Goal: Task Accomplishment & Management: Complete application form

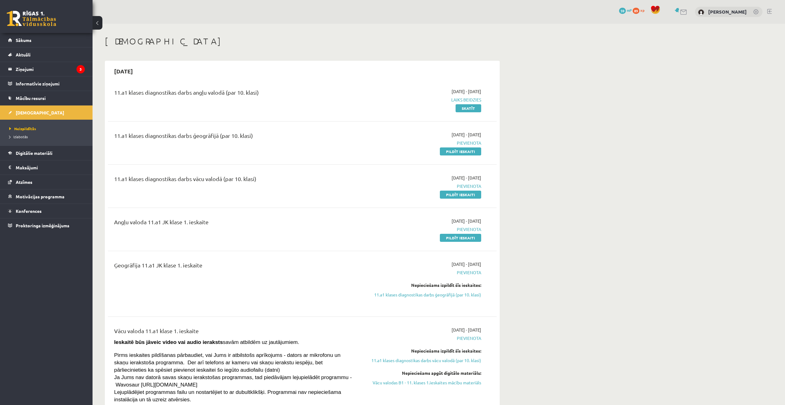
click at [448, 155] on div "11.a1 klases diagnostikas darbs ģeogrāfijā (par 10. klasi) [DATE] - [DATE] [GEO…" at bounding box center [302, 142] width 389 height 35
click at [448, 153] on link "Pildīt ieskaiti" at bounding box center [460, 151] width 41 height 8
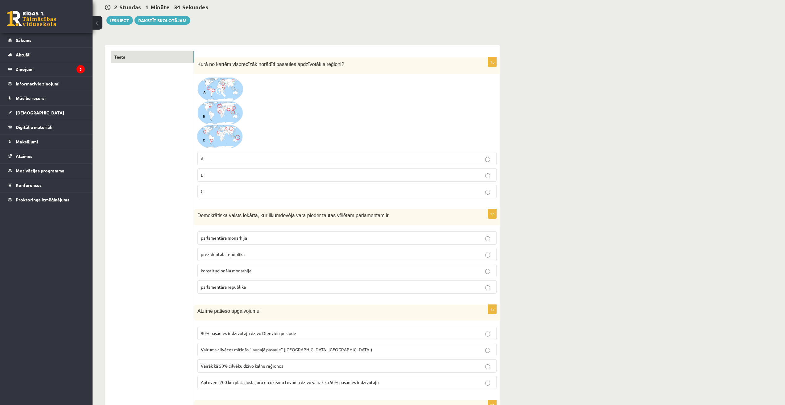
scroll to position [62, 0]
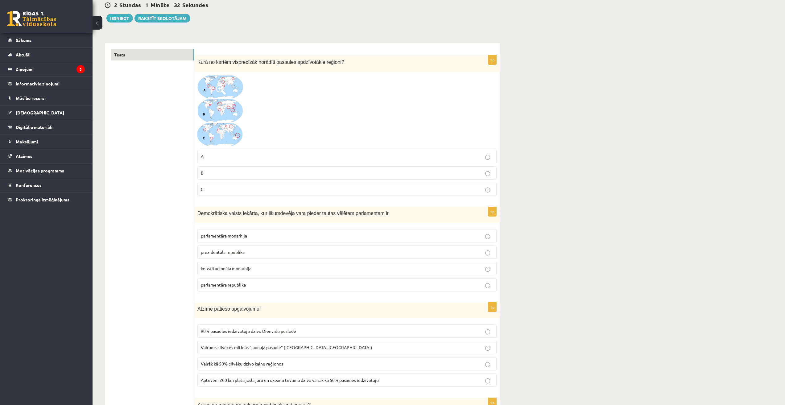
click at [217, 82] on img at bounding box center [220, 111] width 46 height 72
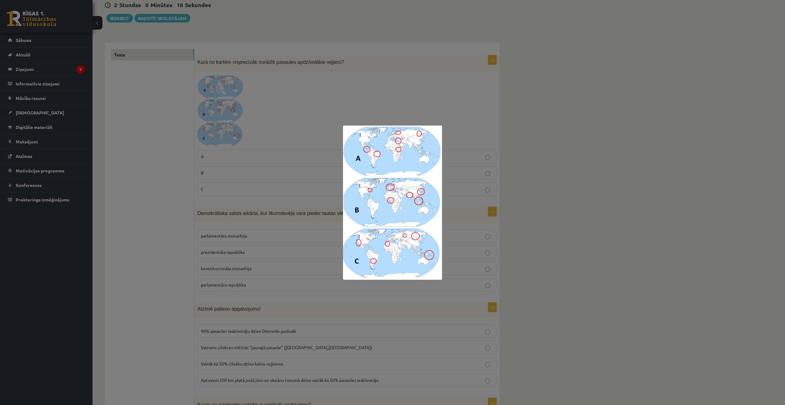
click at [594, 126] on div at bounding box center [392, 202] width 785 height 405
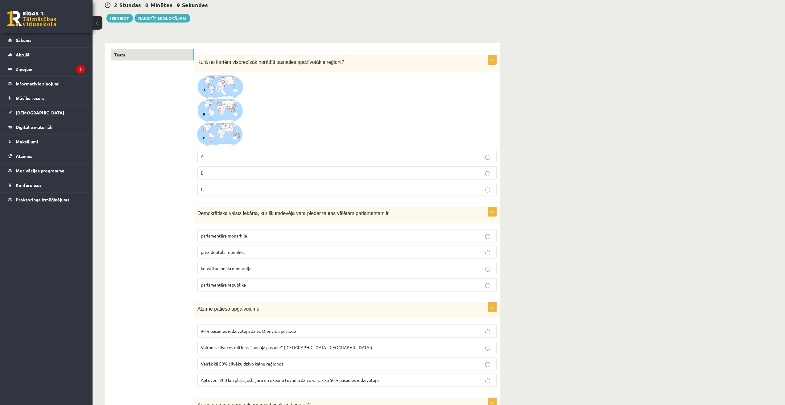
click at [277, 172] on p "B" at bounding box center [347, 173] width 292 height 6
click at [238, 115] on img at bounding box center [220, 111] width 46 height 72
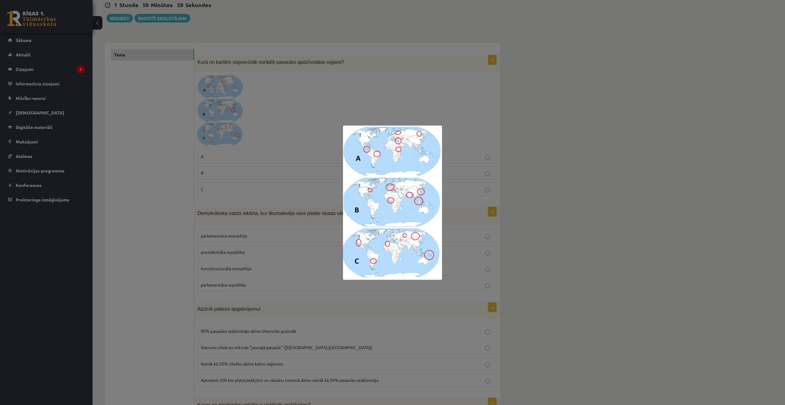
click at [599, 132] on div at bounding box center [392, 202] width 785 height 405
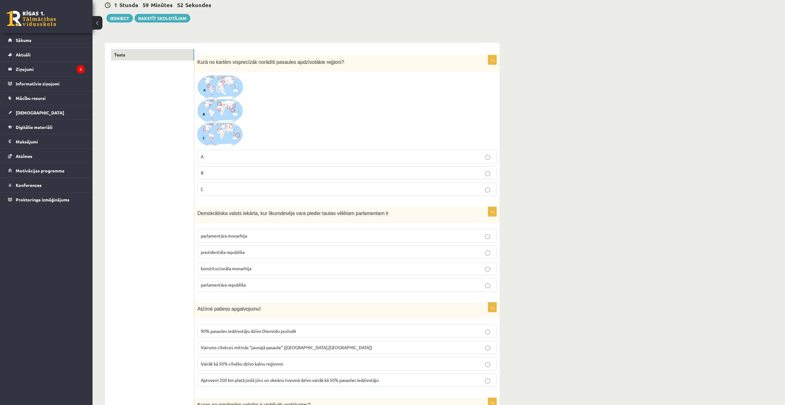
scroll to position [62, 0]
click at [266, 171] on p "B" at bounding box center [347, 173] width 292 height 6
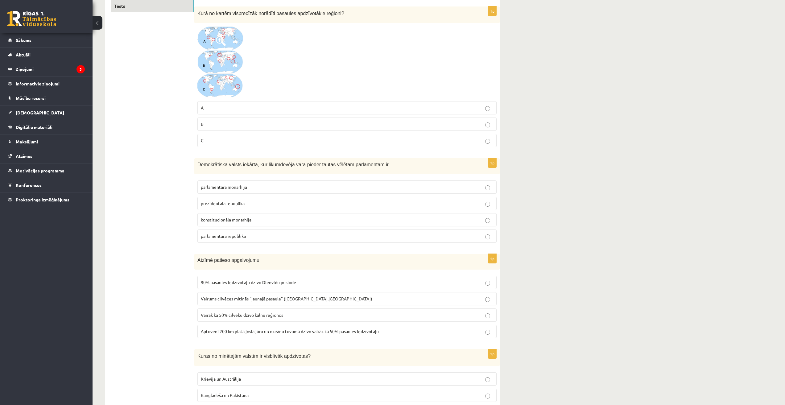
scroll to position [154, 0]
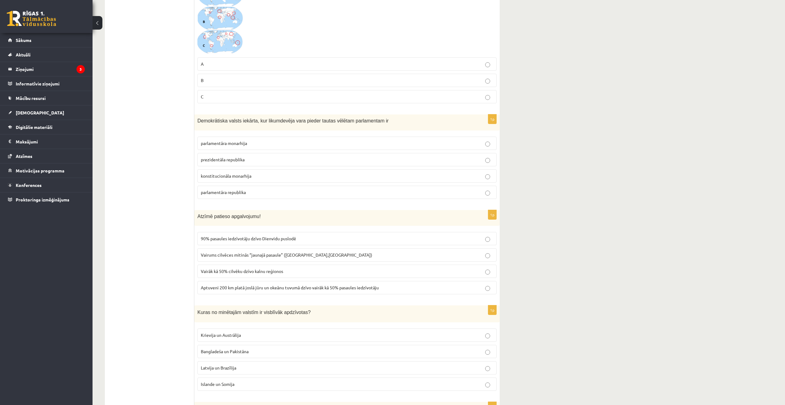
click at [218, 13] on img at bounding box center [220, 18] width 46 height 72
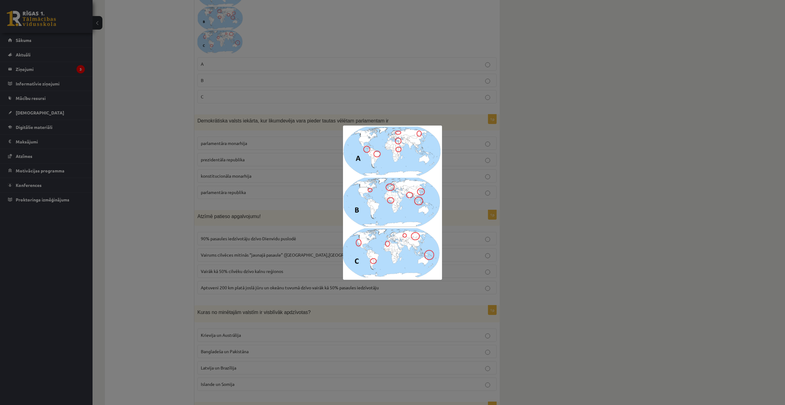
click at [626, 163] on div at bounding box center [392, 202] width 785 height 405
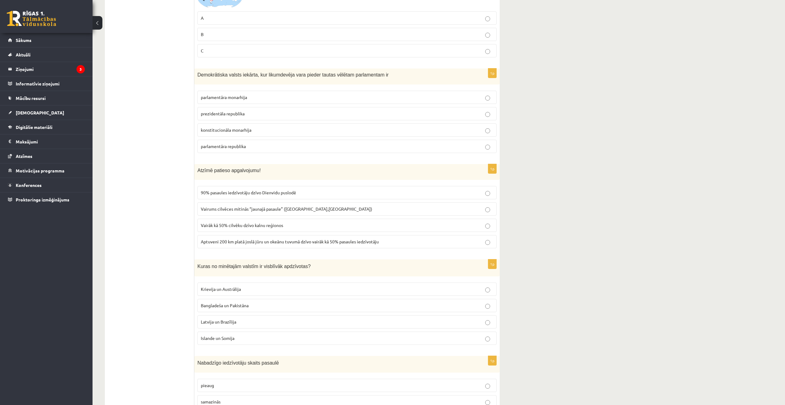
scroll to position [185, 0]
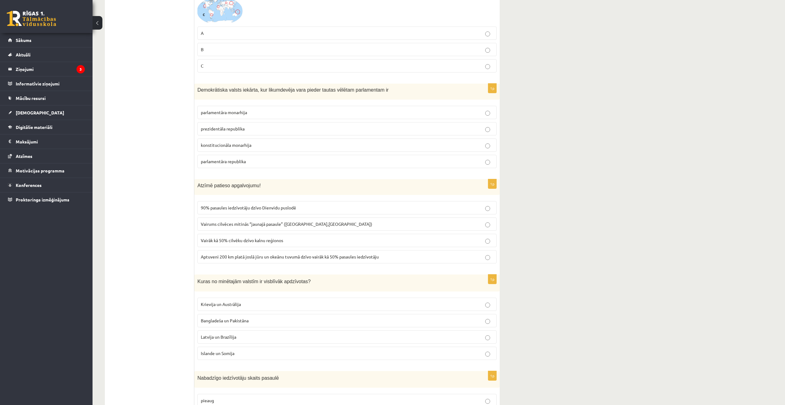
click at [244, 112] on span "parlamentāra monarhija" at bounding box center [224, 112] width 46 height 6
click at [254, 129] on p "prezidentāla republika" at bounding box center [347, 129] width 292 height 6
click at [263, 162] on p "parlamentāra republika" at bounding box center [347, 161] width 292 height 6
drag, startPoint x: 204, startPoint y: 90, endPoint x: 337, endPoint y: 94, distance: 132.3
click at [331, 93] on p "Demokrātiska valsts iekārta, kur likumdevēja vara pieder tautas vēlētam parlame…" at bounding box center [331, 90] width 268 height 6
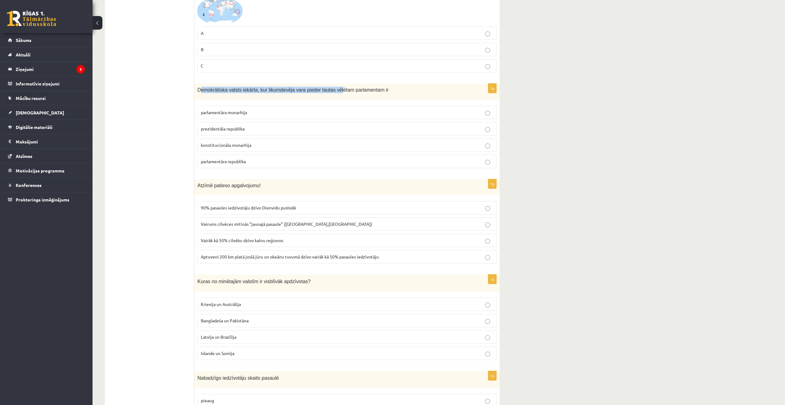
click at [317, 97] on div "Demokrātiska valsts iekārta, kur likumdevēja vara pieder tautas vēlētam parlame…" at bounding box center [346, 92] width 305 height 16
click at [315, 89] on span "Demokrātiska valsts iekārta, kur likumdevēja vara pieder tautas vēlētam parlame…" at bounding box center [292, 89] width 191 height 5
copy div "Demokrātiska valsts iekārta, kur likumdevēja vara pieder tautas vēlētam parlame…"
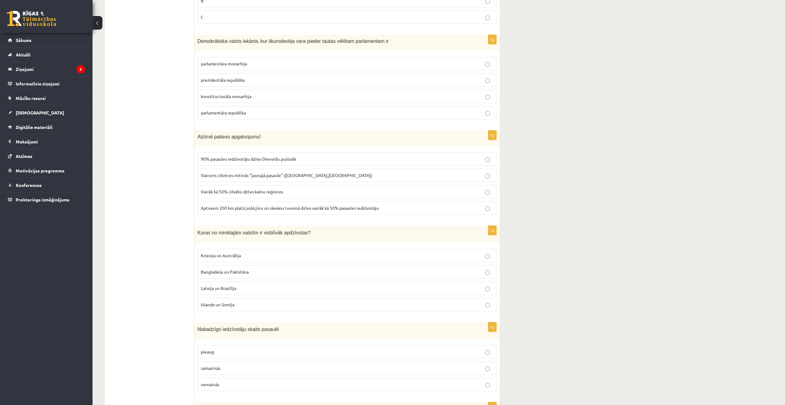
scroll to position [247, 0]
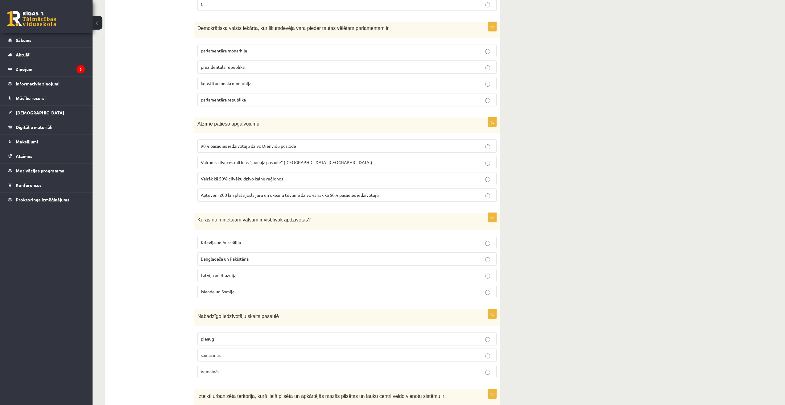
click at [195, 121] on div "Atzīmē patieso apgalvojumu!" at bounding box center [346, 125] width 305 height 16
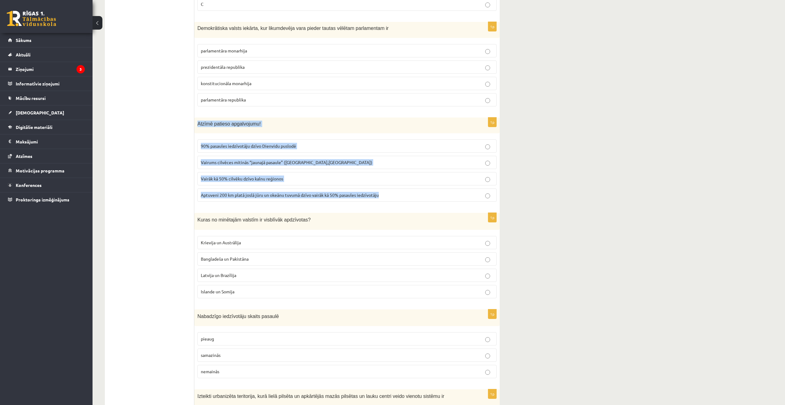
drag, startPoint x: 195, startPoint y: 121, endPoint x: 395, endPoint y: 206, distance: 217.2
click at [395, 206] on div "1p Atzīmē patieso apgalvojumu! 90% pasaules iedzīvotāju dzīvo Dienvidu puslodē …" at bounding box center [346, 161] width 305 height 89
copy div "Atzīmē patieso apgalvojumu! 90% pasaules iedzīvotāju dzīvo Dienvidu puslodē Vai…"
click at [421, 195] on p "Aptuveni 200 km platā joslā jūru un okeānu tuvumā dzīvo vairāk kā 50% pasaules …" at bounding box center [347, 195] width 292 height 6
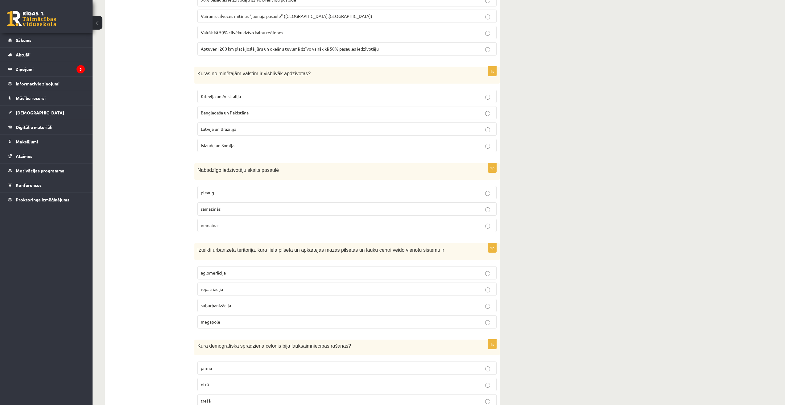
scroll to position [370, 0]
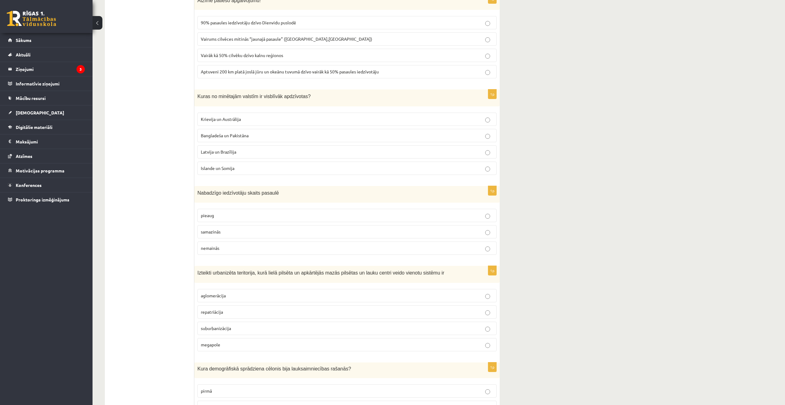
click at [221, 133] on span "Bangladeša un Pakistāna" at bounding box center [225, 136] width 48 height 6
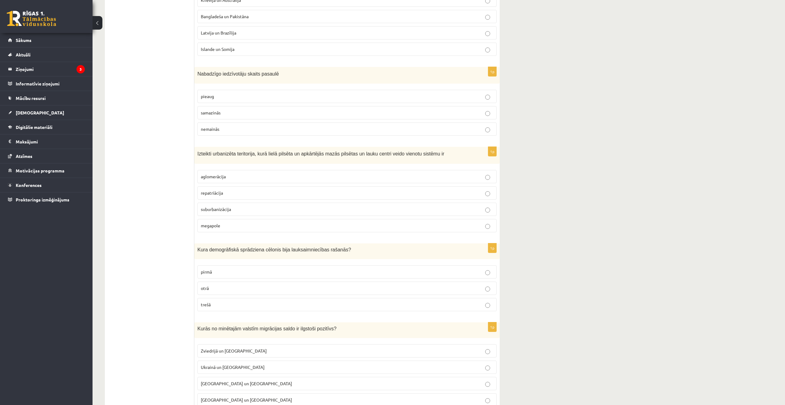
scroll to position [493, 0]
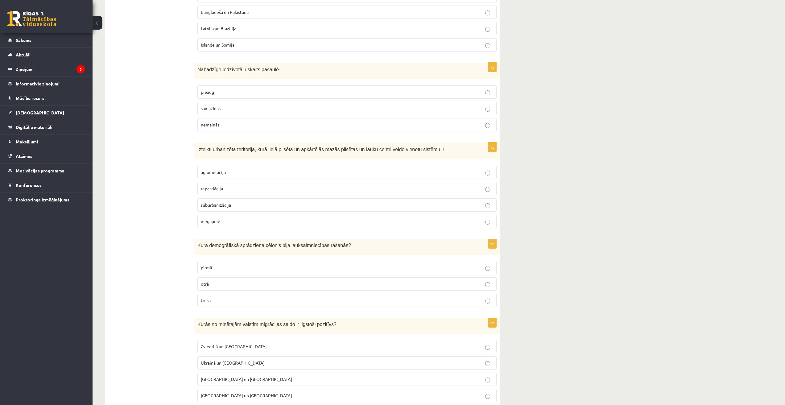
click at [232, 110] on p "samazinās" at bounding box center [347, 108] width 292 height 6
drag, startPoint x: 197, startPoint y: 71, endPoint x: 241, endPoint y: 121, distance: 66.7
click at [241, 121] on div "1p Nabadzīgo iedzīvotāju skaits pasaulē pieaug samazinās nemainās" at bounding box center [346, 100] width 305 height 74
copy div "Nabadzīgo iedzīvotāju skaits pasaulē pieaug samazinās nemainās"
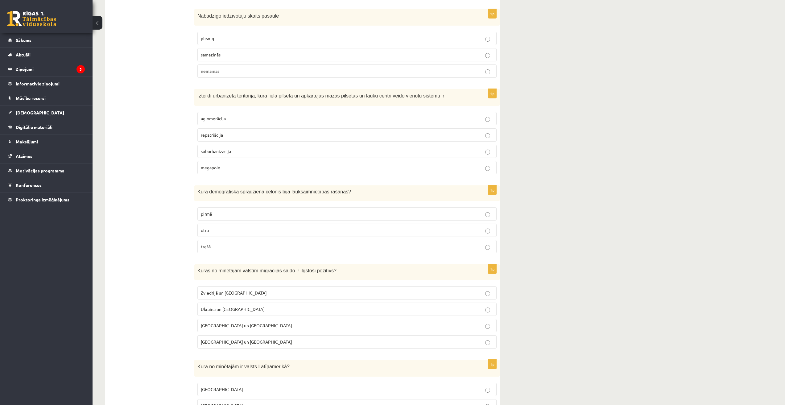
scroll to position [555, 0]
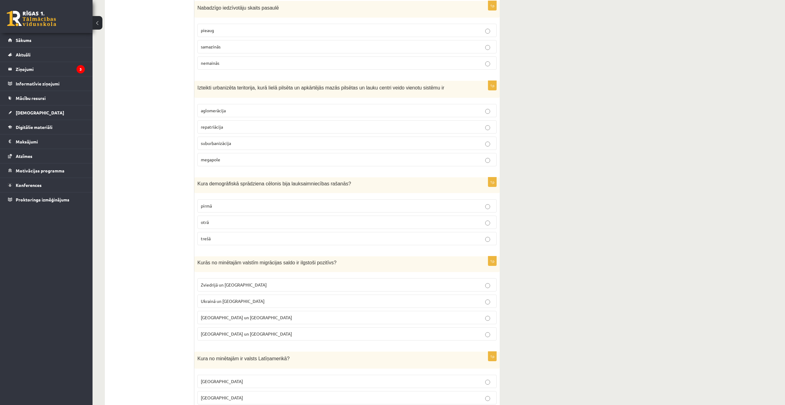
click at [241, 113] on p "aglomerācija" at bounding box center [347, 110] width 292 height 6
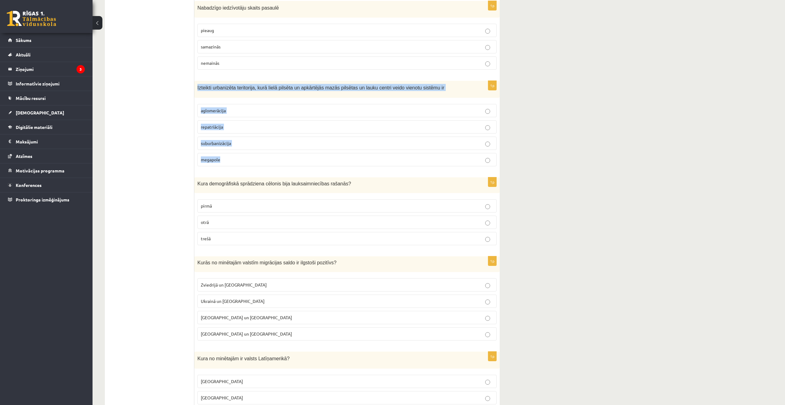
drag, startPoint x: 197, startPoint y: 86, endPoint x: 242, endPoint y: 170, distance: 95.7
click at [242, 170] on div "1p Izteikti urbanizēta teritorija, kurā lielā pilsēta un apkārtējās mazās pilsē…" at bounding box center [346, 126] width 305 height 90
copy div "Izteikti urbanizēta teritorija, kurā lielā pilsēta un apkārtējās mazās pilsētas…"
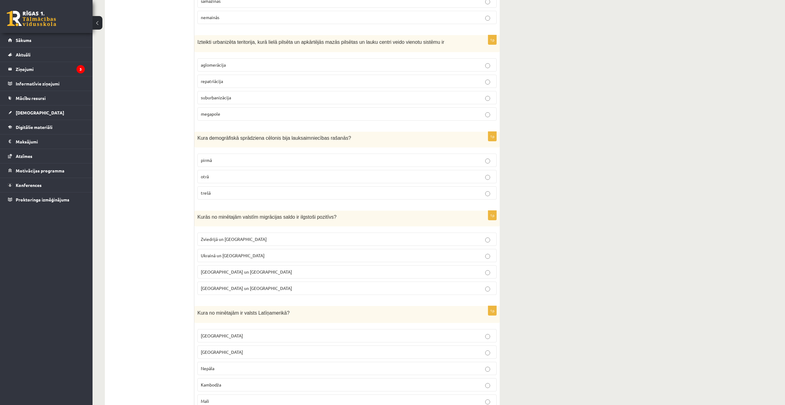
scroll to position [617, 0]
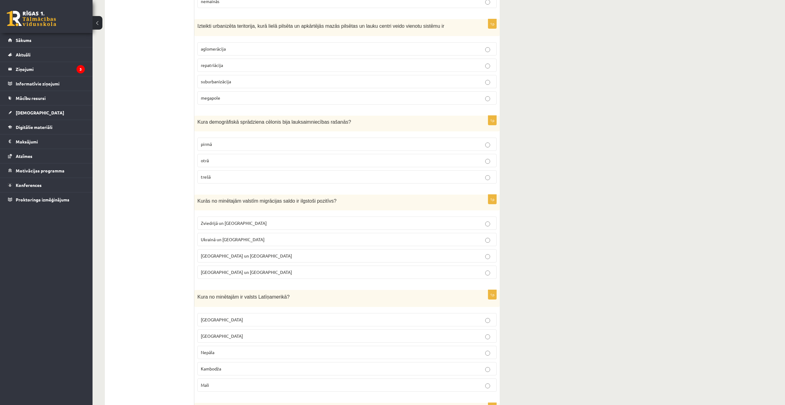
drag, startPoint x: 193, startPoint y: 119, endPoint x: 233, endPoint y: 163, distance: 58.9
click at [237, 127] on div "Kura demogrāfiskā sprādziena cēlonis bija lauksaimniecības rašanās?" at bounding box center [346, 124] width 305 height 16
drag, startPoint x: 195, startPoint y: 122, endPoint x: 217, endPoint y: 173, distance: 55.1
click at [217, 173] on div "1p Kura demogrāfiskā sprādziena cēlonis bija lauksaimniecības rašanās? pirmā ot…" at bounding box center [346, 152] width 305 height 73
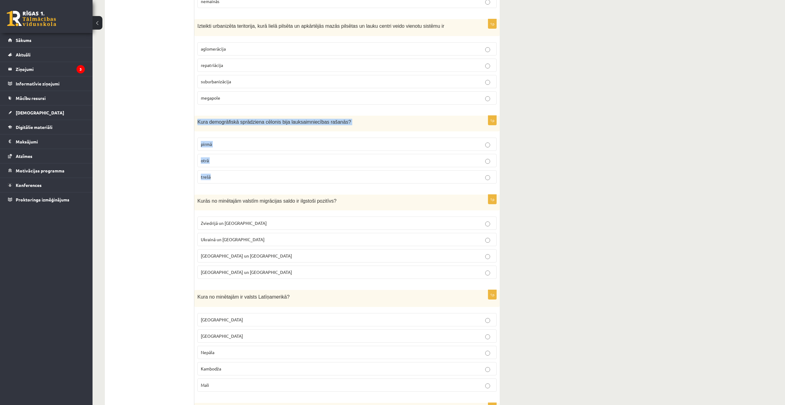
copy div "Kura demogrāfiskā sprādziena cēlonis bija lauksaimniecības rašanās? pirmā otrā …"
click at [241, 118] on div "Kura demogrāfiskā sprādziena cēlonis bija lauksaimniecības rašanās?" at bounding box center [346, 124] width 305 height 16
click at [232, 146] on p "pirmā" at bounding box center [347, 144] width 292 height 6
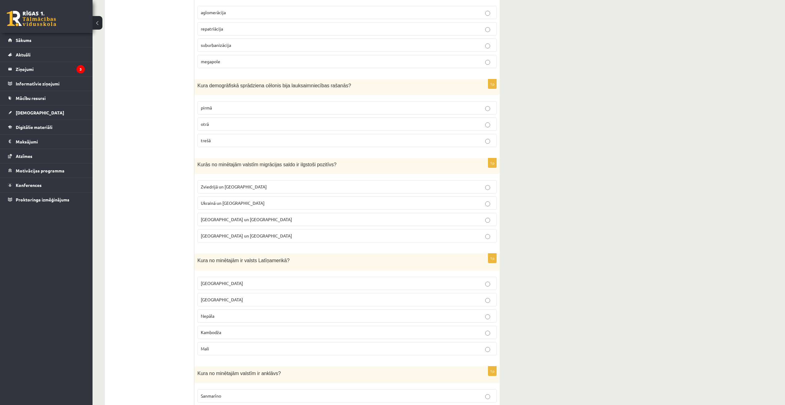
scroll to position [678, 0]
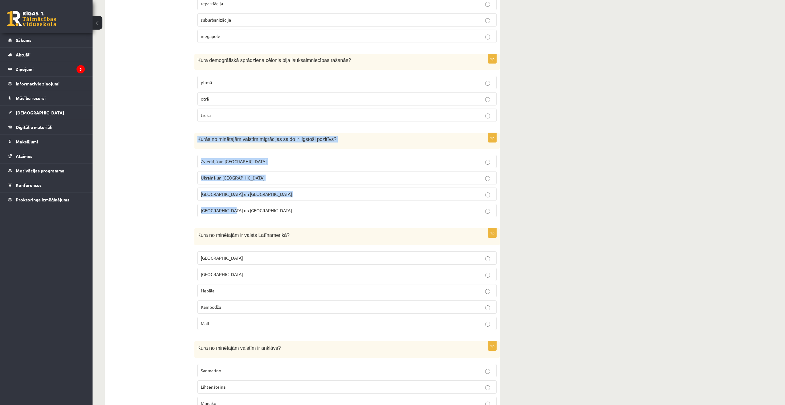
drag, startPoint x: 196, startPoint y: 139, endPoint x: 245, endPoint y: 218, distance: 93.2
click at [245, 218] on div "1p Kurās no minētajām valstīm migrācijas saldo ir ilgstoši pozitīvs? Zviedrijā …" at bounding box center [346, 177] width 305 height 89
copy div "Kurās no minētajām valstīm migrācijas saldo ir ilgstoši pozitīvs? Zviedrijā un …"
click at [264, 167] on label "Zviedrijā un ASV" at bounding box center [346, 161] width 299 height 13
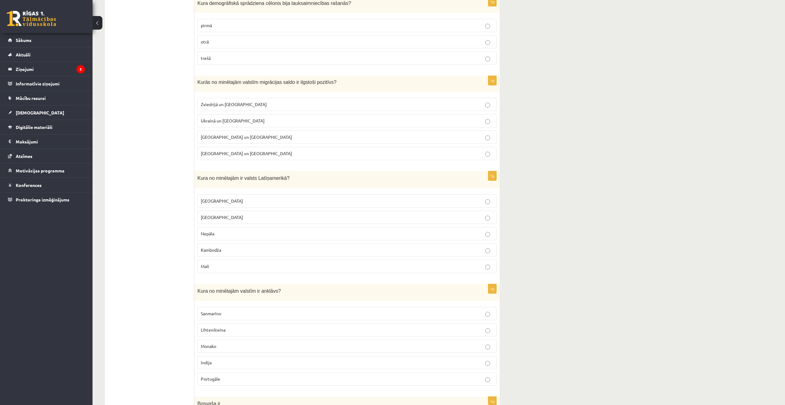
scroll to position [771, 0]
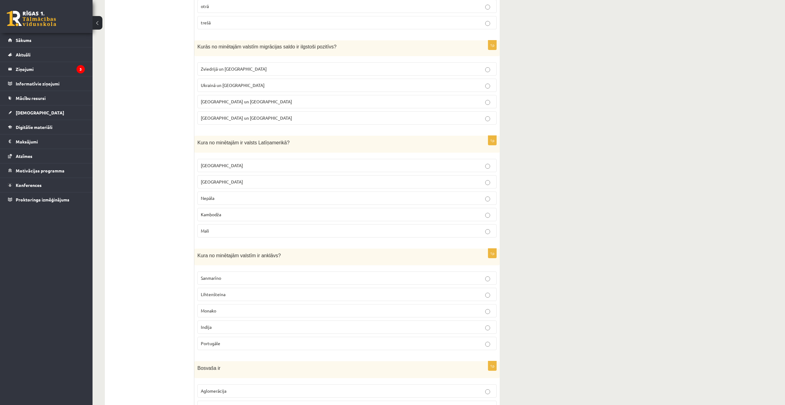
click at [231, 160] on label "Meksika" at bounding box center [346, 165] width 299 height 13
drag, startPoint x: 222, startPoint y: 217, endPoint x: 197, endPoint y: 215, distance: 25.4
click at [197, 215] on div "1p Kura no minētajām ir valsts Latīņamerikā? Meksika ASV Nepāla Kambodža Mali" at bounding box center [346, 189] width 305 height 107
drag, startPoint x: 216, startPoint y: 234, endPoint x: 198, endPoint y: 232, distance: 17.4
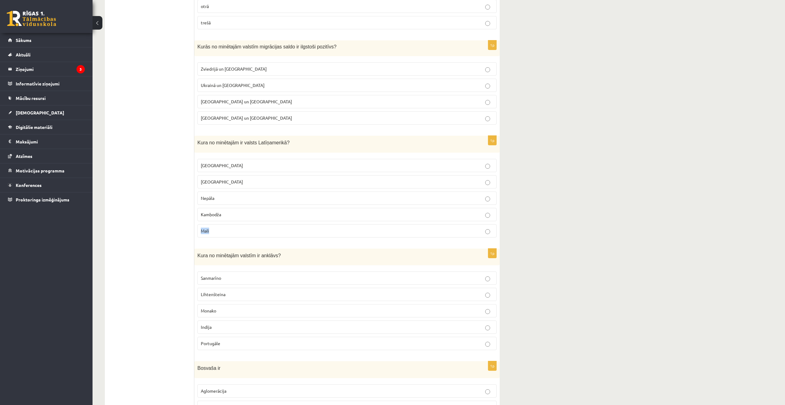
click at [198, 232] on fieldset "Meksika ASV Nepāla Kambodža Mali" at bounding box center [346, 198] width 299 height 84
drag, startPoint x: 201, startPoint y: 199, endPoint x: 216, endPoint y: 200, distance: 15.4
click at [216, 200] on p "Nepāla" at bounding box center [347, 198] width 292 height 6
click at [300, 172] on label "Meksika" at bounding box center [346, 165] width 299 height 13
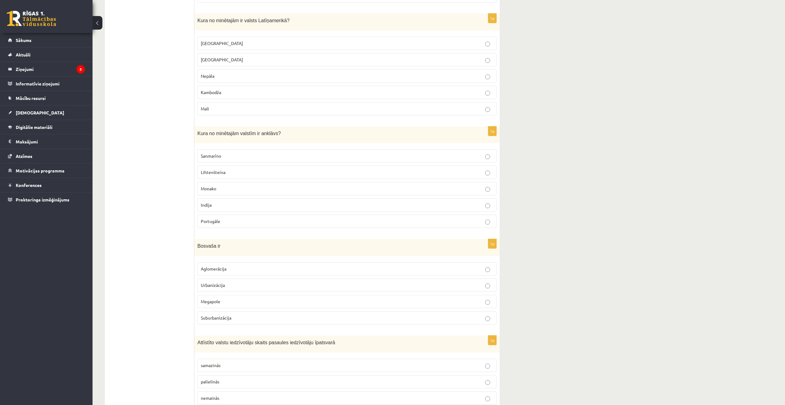
scroll to position [894, 0]
click at [232, 160] on label "Sanmarīno" at bounding box center [346, 154] width 299 height 13
drag, startPoint x: 197, startPoint y: 188, endPoint x: 221, endPoint y: 185, distance: 24.8
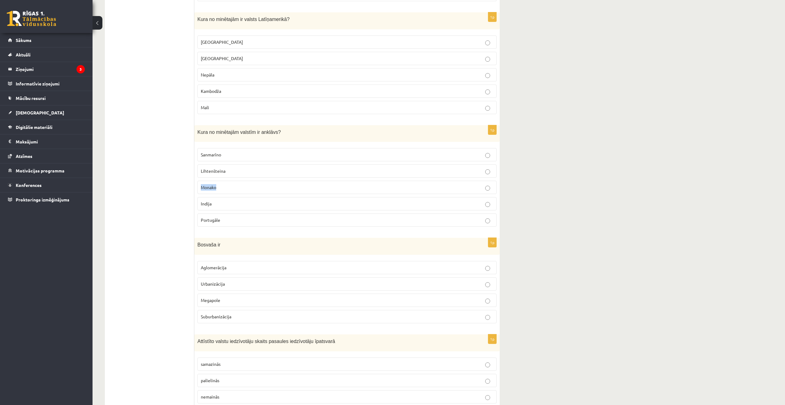
drag, startPoint x: 218, startPoint y: 189, endPoint x: 194, endPoint y: 188, distance: 23.5
click at [194, 188] on div "1p Kura no minētajām valstīm ir anklāvs? Sanmarīno Lihtenšteina Monako Indija P…" at bounding box center [346, 178] width 305 height 107
drag, startPoint x: 202, startPoint y: 156, endPoint x: 222, endPoint y: 153, distance: 20.3
click at [222, 153] on label "Sanmarīno" at bounding box center [346, 154] width 299 height 13
drag, startPoint x: 223, startPoint y: 171, endPoint x: 200, endPoint y: 175, distance: 24.1
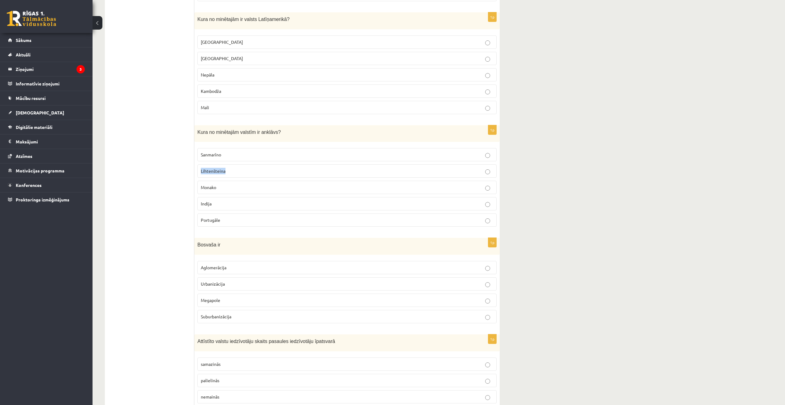
click at [200, 175] on label "Lihtenšteina" at bounding box center [346, 170] width 299 height 13
click at [249, 138] on div "Kura no minētajām valstīm ir anklāvs?" at bounding box center [346, 133] width 305 height 17
drag, startPoint x: 192, startPoint y: 130, endPoint x: 259, endPoint y: 175, distance: 80.5
click at [281, 145] on fieldset "Sanmarīno Lihtenšteina Monako Indija Portugāle" at bounding box center [346, 187] width 299 height 84
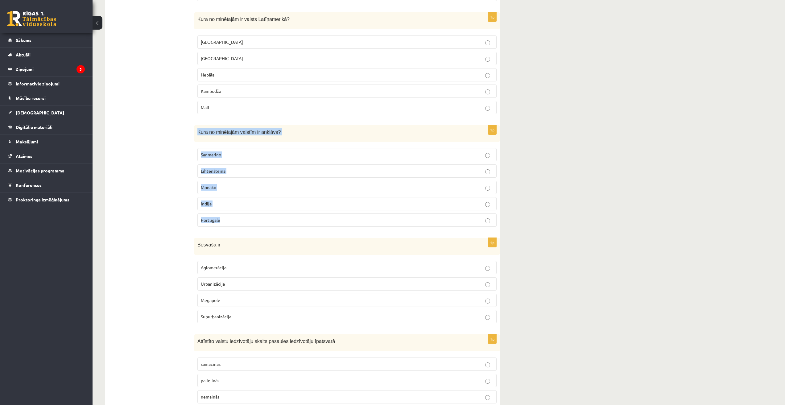
drag, startPoint x: 196, startPoint y: 134, endPoint x: 238, endPoint y: 219, distance: 94.7
click at [238, 219] on div "1p Kura no minētajām valstīm ir anklāvs? Sanmarīno Lihtenšteina Monako Indija P…" at bounding box center [346, 178] width 305 height 107
copy div "Kura no minētajām valstīm ir anklāvs? Sanmarīno Lihtenšteina Monako Indija Port…"
click at [279, 170] on p "Lihtenšteina" at bounding box center [347, 171] width 292 height 6
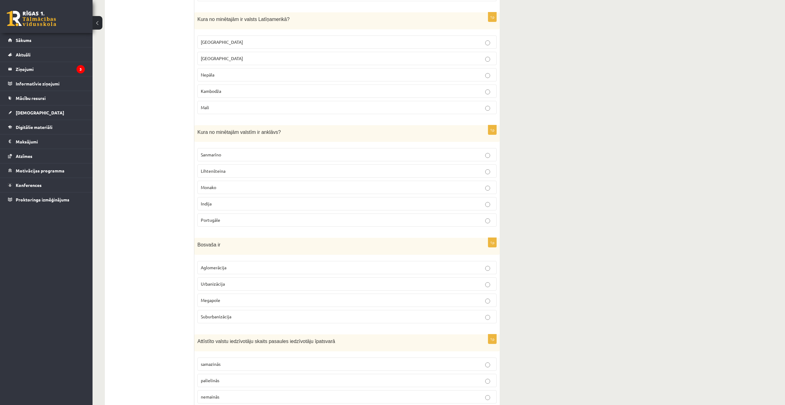
click at [268, 154] on p "Sanmarīno" at bounding box center [347, 154] width 292 height 6
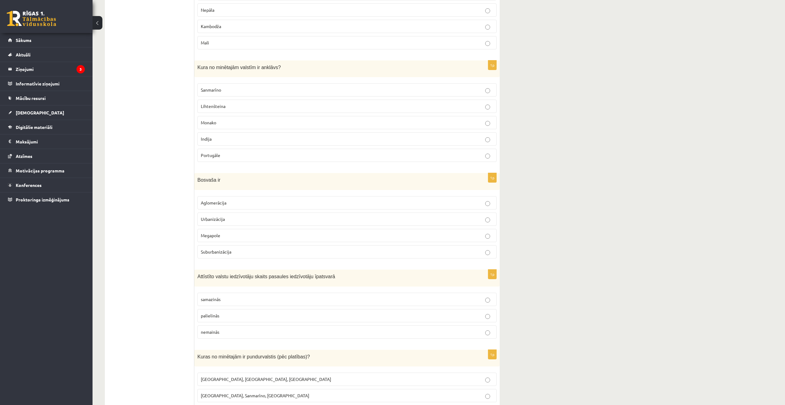
scroll to position [987, 0]
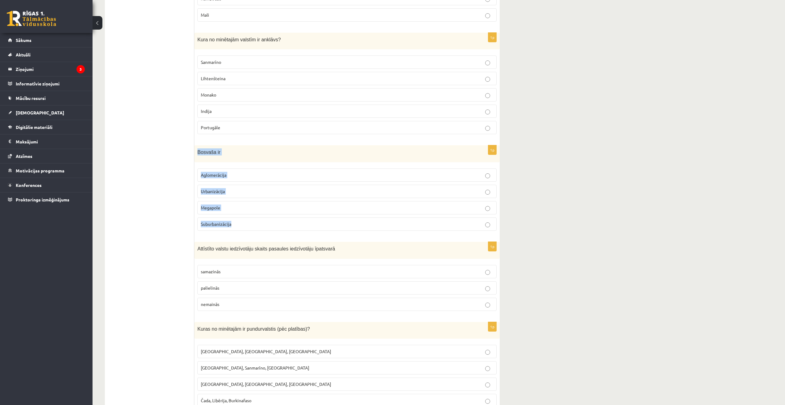
drag, startPoint x: 200, startPoint y: 154, endPoint x: 248, endPoint y: 224, distance: 84.7
click at [248, 224] on div "1p Bosvaša ir Aglomerācija Urbanizācija Megapole Suburbanizācija" at bounding box center [346, 190] width 305 height 90
copy div "Bosvaša ir Aglomerācija Urbanizācija Megapole Suburbanizācija"
click at [230, 208] on p "Megapole" at bounding box center [347, 207] width 292 height 6
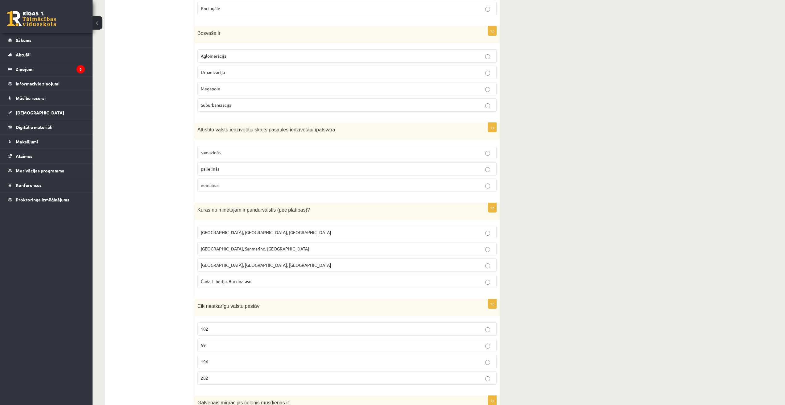
scroll to position [1110, 0]
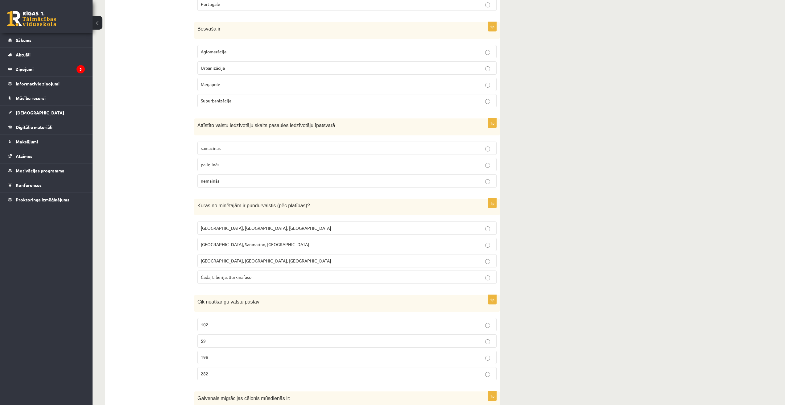
click at [221, 163] on p "palielinās" at bounding box center [347, 164] width 292 height 6
drag, startPoint x: 201, startPoint y: 124, endPoint x: 250, endPoint y: 176, distance: 71.8
click at [250, 176] on div "1p Attīstīto valstu iedzīvotāju skaits pasaules iedzīvotāju īpatsvarā samazinās…" at bounding box center [346, 155] width 305 height 74
copy div "Attīstīto valstu iedzīvotāju skaits pasaules iedzīvotāju īpatsvarā samazinās pa…"
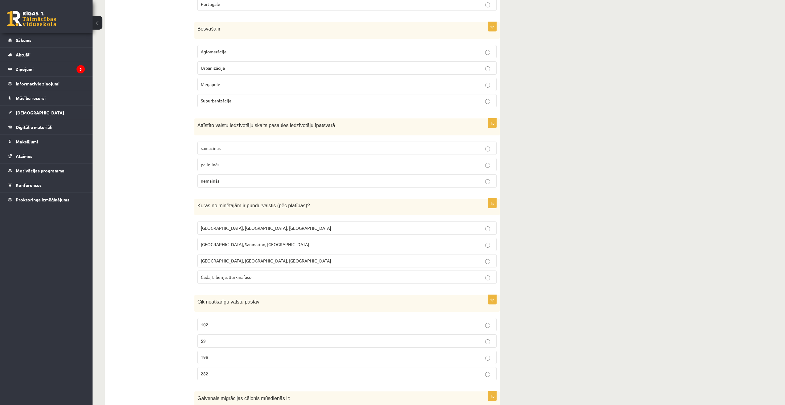
click at [379, 148] on p "samazinās" at bounding box center [347, 148] width 292 height 6
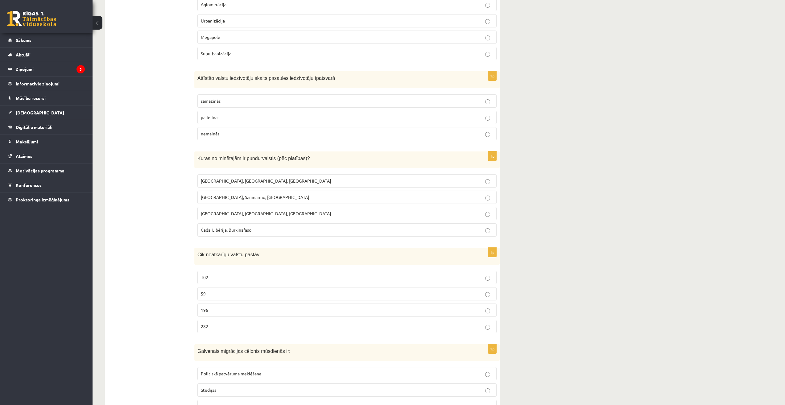
scroll to position [1172, 0]
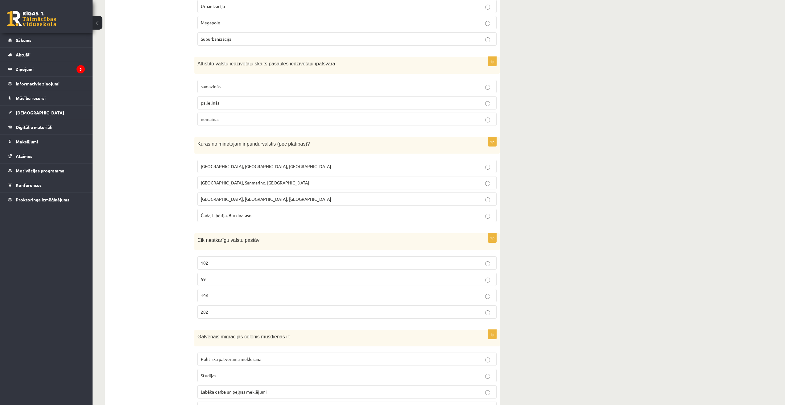
click at [236, 181] on span "Monako, Sanmarīno, Luksemburga" at bounding box center [255, 183] width 109 height 6
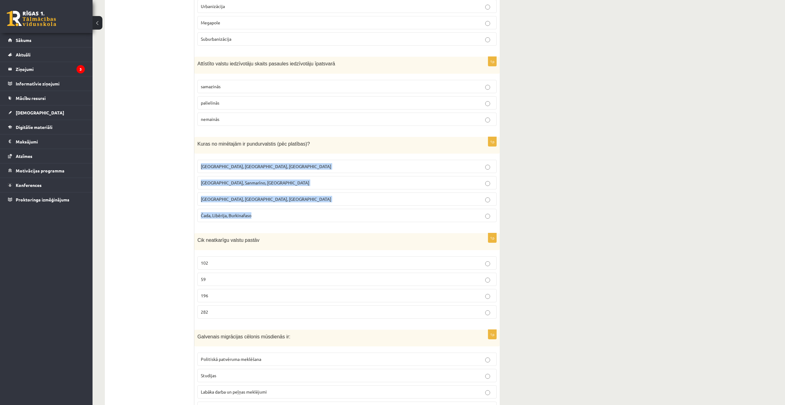
drag, startPoint x: 197, startPoint y: 165, endPoint x: 271, endPoint y: 211, distance: 87.0
click at [271, 211] on div "1p Kuras no minētajām ir pundurvalstis (pēc platības)? Latvija, Lietuva, Igauni…" at bounding box center [346, 182] width 305 height 90
copy fieldset "Latvija, Lietuva, Igaunija Monako, Sanmarīno, Luksemburga Bangladeša, Angola, P…"
drag, startPoint x: 191, startPoint y: 142, endPoint x: 320, endPoint y: 144, distance: 128.9
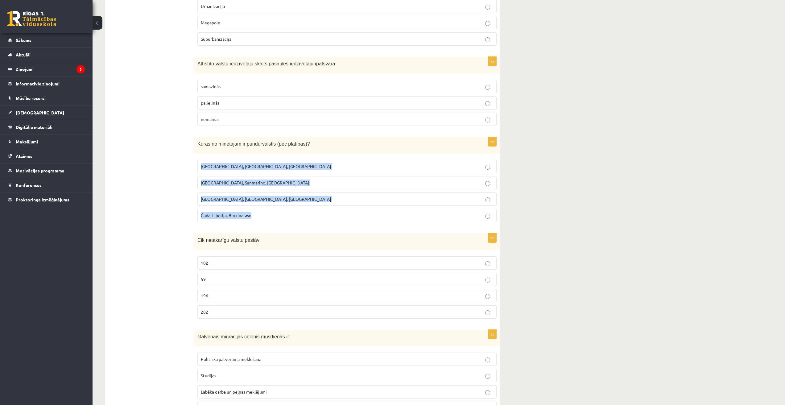
click at [320, 144] on p "Kuras no minētajām ir pundurvalstis (pēc platības)?" at bounding box center [331, 143] width 268 height 7
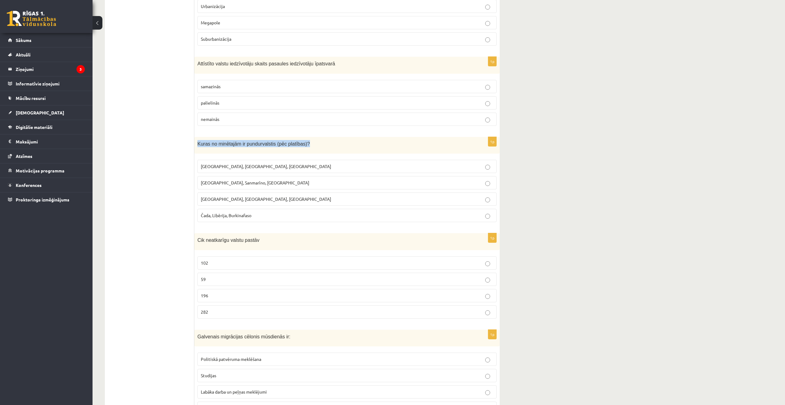
drag, startPoint x: 308, startPoint y: 145, endPoint x: 194, endPoint y: 150, distance: 113.6
click at [195, 149] on div "Kuras no minētajām ir pundurvalstis (pēc platības)?" at bounding box center [346, 145] width 305 height 17
click at [581, 212] on div "11.a1 klases diagnosticējošais darbs ģeogrāfijā par 10. klases mācību vielu , A…" at bounding box center [439, 411] width 692 height 3118
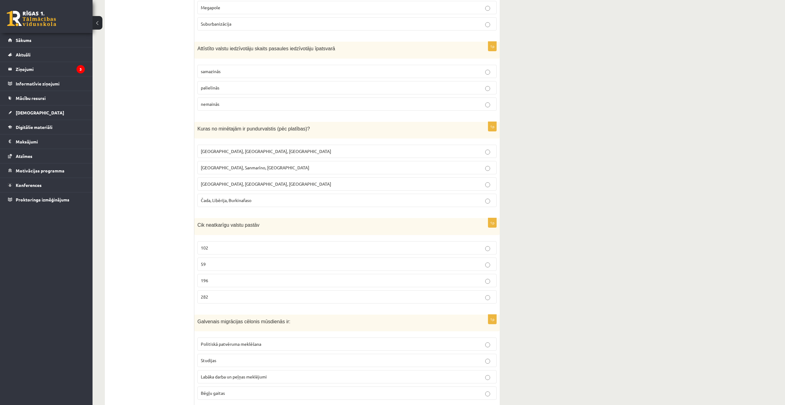
scroll to position [1264, 0]
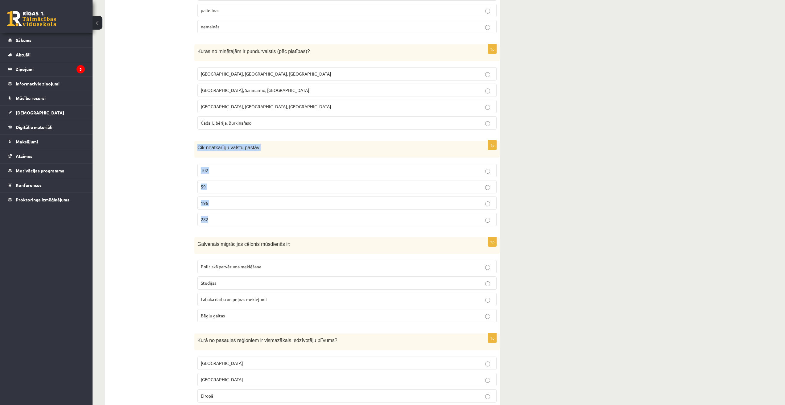
drag, startPoint x: 197, startPoint y: 146, endPoint x: 222, endPoint y: 217, distance: 75.6
click at [222, 217] on div "1p Cik neatkarīgu valstu pastāv 102 59 196 282" at bounding box center [346, 186] width 305 height 90
click at [216, 202] on p "196" at bounding box center [347, 203] width 292 height 6
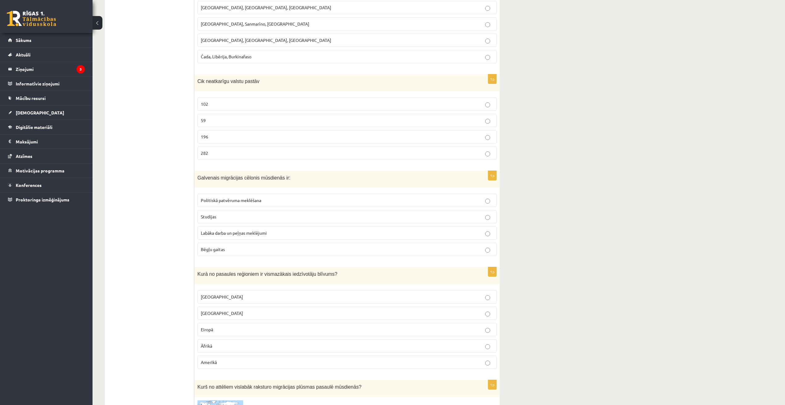
scroll to position [1357, 0]
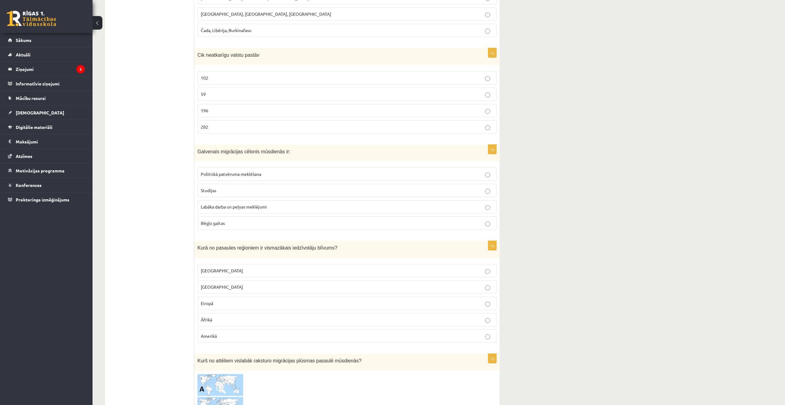
click at [406, 176] on p "Politiskā patvēruma meklēšana" at bounding box center [347, 174] width 292 height 6
drag, startPoint x: 195, startPoint y: 151, endPoint x: 231, endPoint y: 219, distance: 77.1
click at [231, 219] on div "1p Galvenais migrācijas cēlonis mūsdienās ir: Politiskā patvēruma meklēšana Stu…" at bounding box center [346, 190] width 305 height 90
click at [234, 207] on span "Labāka darba un peļņas meklējumi" at bounding box center [234, 207] width 66 height 6
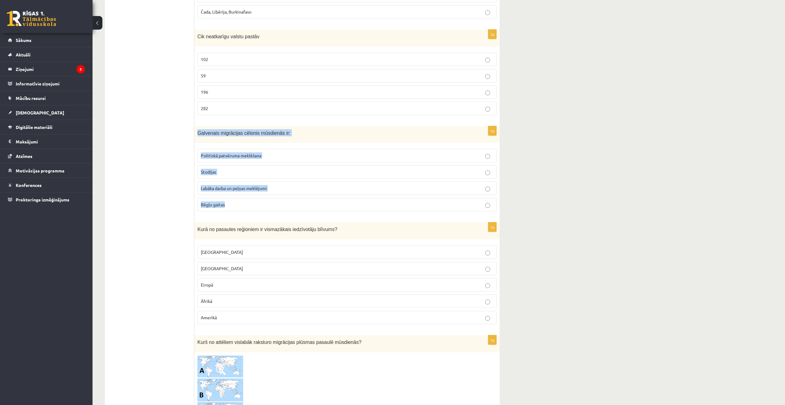
scroll to position [1480, 0]
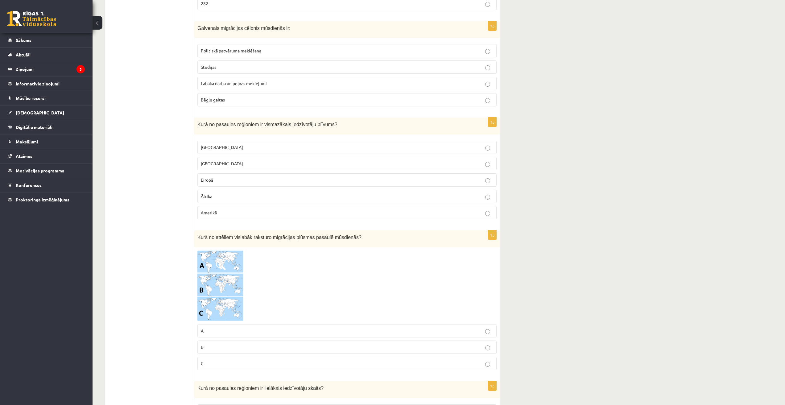
click at [566, 220] on div "11.a1 klases diagnosticējošais darbs ģeogrāfijā par 10. klases mācību vielu , A…" at bounding box center [439, 103] width 692 height 3118
click at [223, 152] on label "Austrālijā" at bounding box center [346, 147] width 299 height 13
drag, startPoint x: 196, startPoint y: 126, endPoint x: 231, endPoint y: 213, distance: 93.7
click at [231, 213] on div "1p Kurā no pasaules reģioniem ir vismazākais iedzīvotāju blīvums? Austrālijā Āz…" at bounding box center [346, 170] width 305 height 107
click at [556, 191] on div "11.a1 klases diagnosticējošais darbs ģeogrāfijā par 10. klases mācību vielu , A…" at bounding box center [439, 103] width 692 height 3118
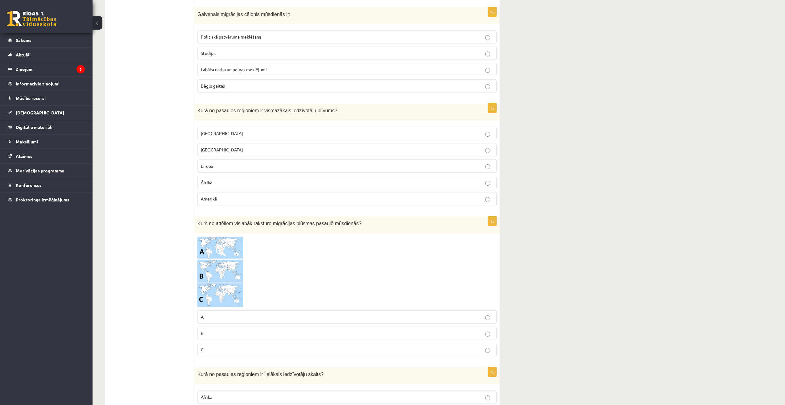
scroll to position [1573, 0]
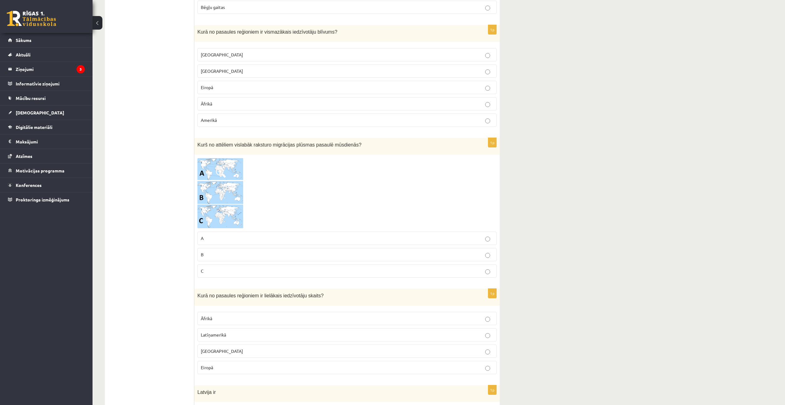
click at [232, 187] on img at bounding box center [220, 193] width 46 height 71
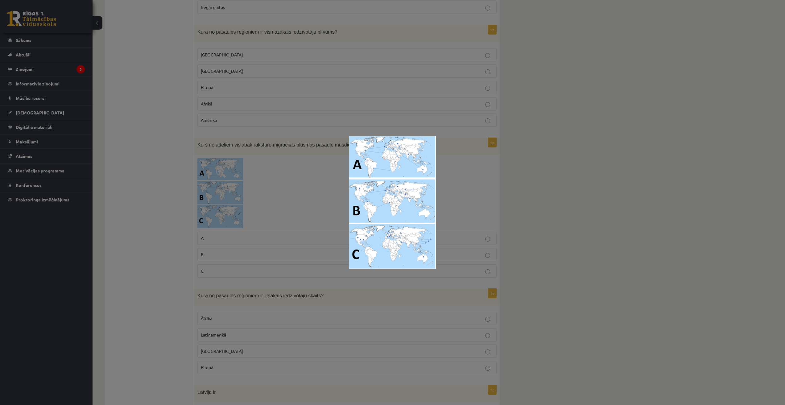
click at [452, 218] on div at bounding box center [392, 202] width 785 height 405
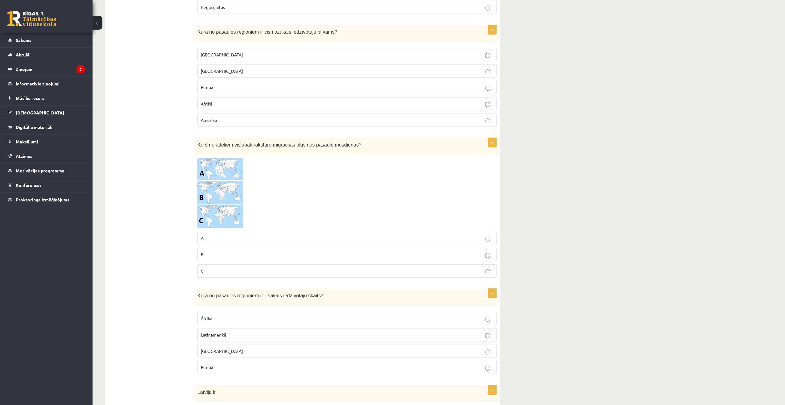
click at [249, 270] on p "C" at bounding box center [347, 271] width 292 height 6
click at [226, 184] on img at bounding box center [220, 193] width 46 height 71
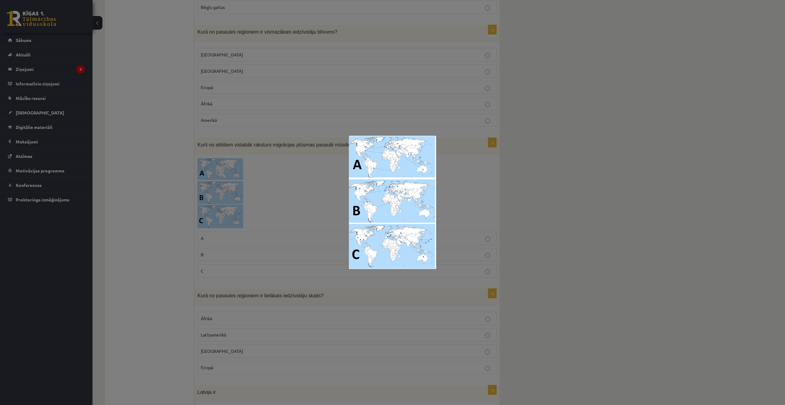
click at [472, 199] on div at bounding box center [392, 202] width 785 height 405
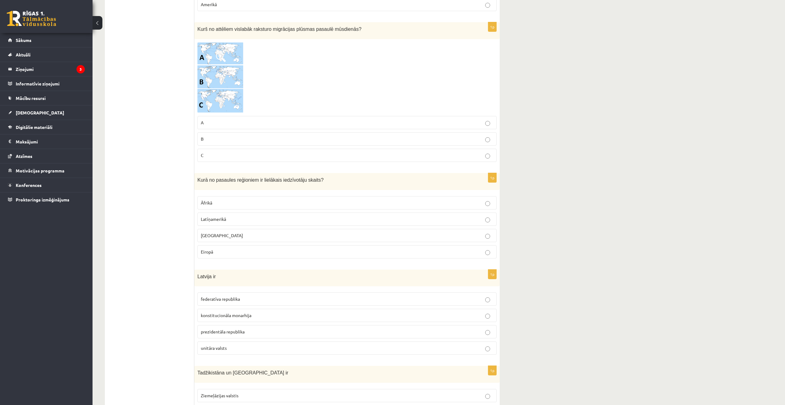
scroll to position [1727, 0]
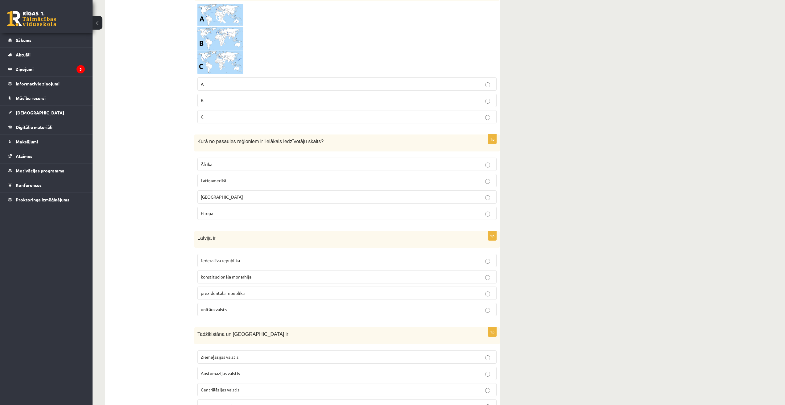
click at [246, 196] on p "Āzijā" at bounding box center [347, 197] width 292 height 6
drag, startPoint x: 196, startPoint y: 160, endPoint x: 191, endPoint y: 148, distance: 12.8
click at [196, 140] on div "Kurā no pasaules reģioniem ir lielākais iedzīvotāju skaits?" at bounding box center [346, 142] width 305 height 17
click at [200, 140] on span "Kurā no pasaules reģioniem ir lielākais iedzīvotāju skaits?" at bounding box center [260, 141] width 126 height 5
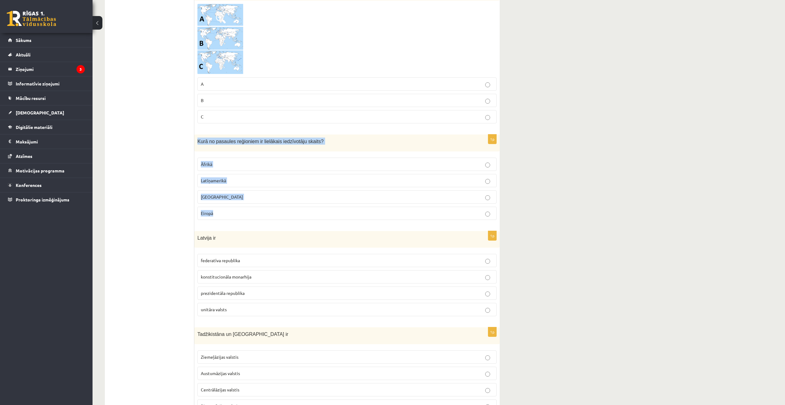
drag, startPoint x: 197, startPoint y: 140, endPoint x: 224, endPoint y: 209, distance: 73.6
click at [224, 209] on div "1p Kurā no pasaules reģioniem ir lielākais iedzīvotāju skaits? Āfrikā Latīņamer…" at bounding box center [346, 179] width 305 height 90
click at [435, 223] on div "1p Kurā no pasaules reģioniem ir lielākais iedzīvotāju skaits? Āfrikā Latīņamer…" at bounding box center [346, 179] width 305 height 90
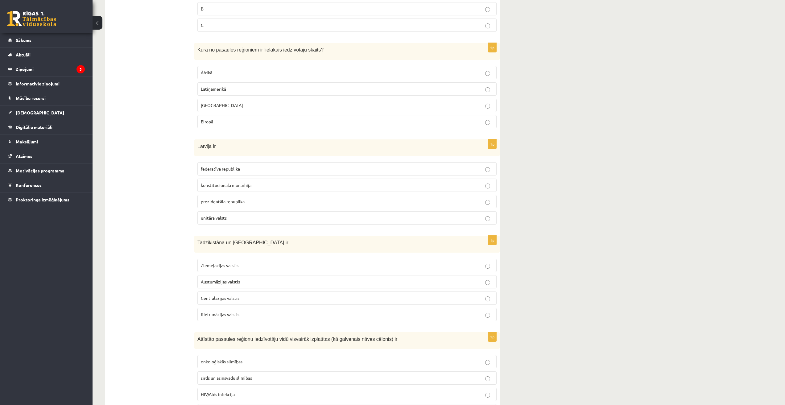
scroll to position [1819, 0]
click at [266, 168] on p "federatīva republika" at bounding box center [347, 168] width 292 height 6
click at [257, 182] on p "konstitucionāla monarhija" at bounding box center [347, 184] width 292 height 6
click at [293, 207] on label "prezidentāla republika" at bounding box center [346, 200] width 299 height 13
click at [286, 205] on label "prezidentāla republika" at bounding box center [346, 200] width 299 height 13
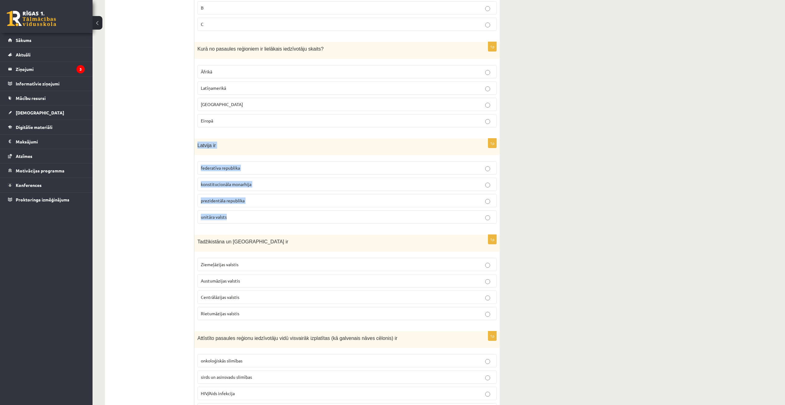
drag, startPoint x: 195, startPoint y: 143, endPoint x: 240, endPoint y: 220, distance: 88.7
click at [240, 220] on div "1p Latvija ir federatīva republika konstitucionāla monarhija prezidentāla repub…" at bounding box center [346, 183] width 305 height 90
click at [239, 218] on p "unitāra valsts" at bounding box center [347, 217] width 292 height 6
drag, startPoint x: 230, startPoint y: 216, endPoint x: 197, endPoint y: 218, distance: 32.5
click at [197, 218] on label "unitāra valsts" at bounding box center [346, 216] width 299 height 13
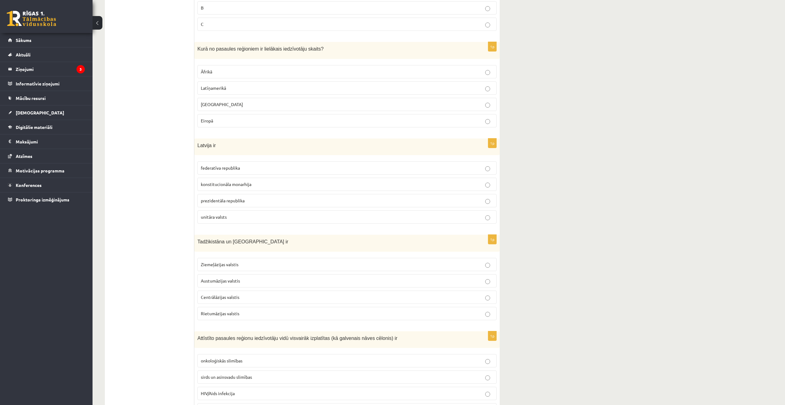
click at [270, 198] on p "prezidentāla republika" at bounding box center [347, 200] width 292 height 6
click at [454, 224] on label "unitāra valsts" at bounding box center [346, 216] width 299 height 13
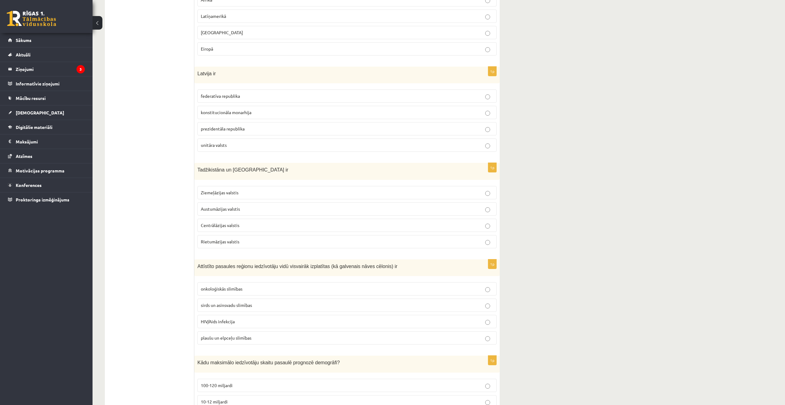
scroll to position [1943, 0]
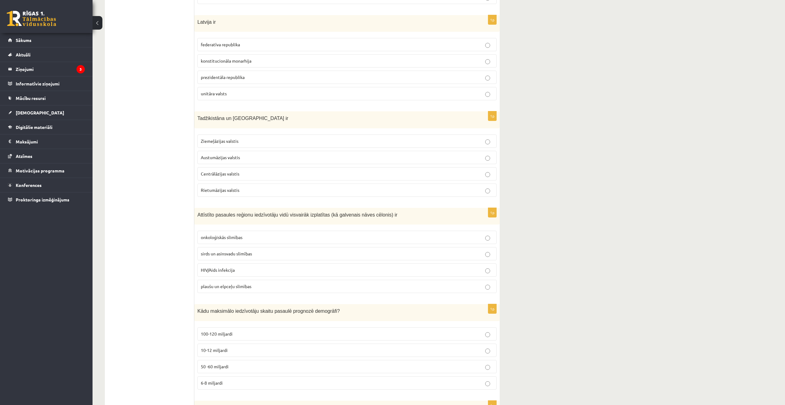
click at [271, 176] on p "Centrālāzijas valstis" at bounding box center [347, 174] width 292 height 6
drag, startPoint x: 193, startPoint y: 118, endPoint x: 240, endPoint y: 178, distance: 75.6
click at [272, 146] on label "Ziemeļāzijas valstis" at bounding box center [346, 140] width 299 height 13
drag, startPoint x: 195, startPoint y: 117, endPoint x: 243, endPoint y: 187, distance: 85.4
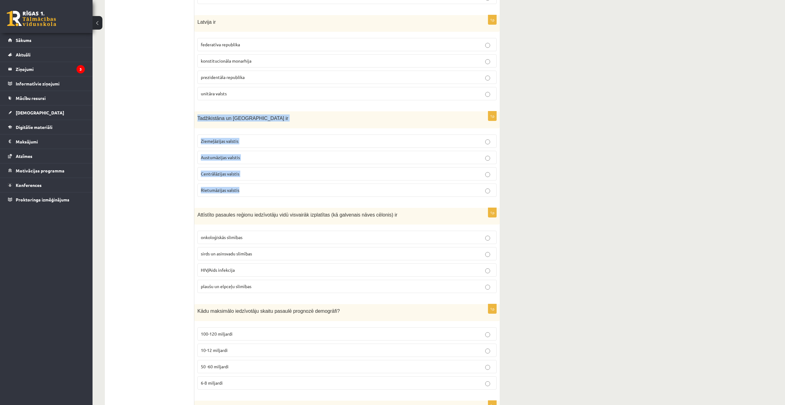
click at [243, 187] on div "1p Tadžikistāna un Turkmenistāna ir Ziemeļāzijas valstis Austumāzijas valstis C…" at bounding box center [346, 156] width 305 height 90
click at [286, 171] on p "Centrālāzijas valstis" at bounding box center [347, 174] width 292 height 6
click at [234, 255] on span "sirds un asinsvadu slimības" at bounding box center [226, 254] width 51 height 6
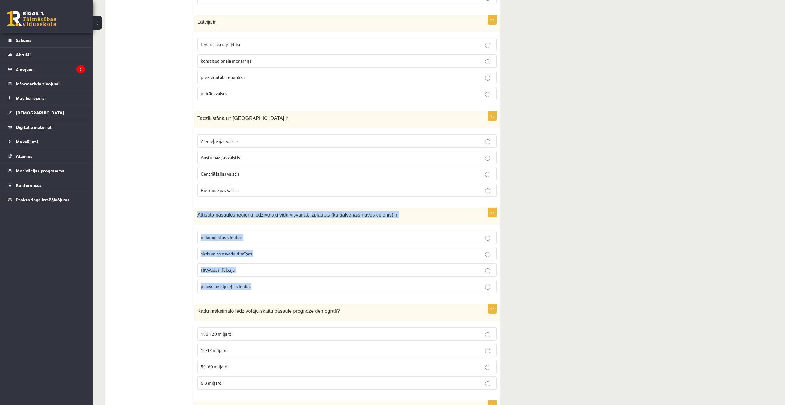
drag, startPoint x: 255, startPoint y: 287, endPoint x: 196, endPoint y: 222, distance: 88.6
click at [196, 222] on div "1p Attīstīto pasaules reģionu iedzīvotāju vidū visvairāk izplatītas (kā galvena…" at bounding box center [346, 253] width 305 height 90
click at [434, 259] on label "sirds un asinsvadu slimības" at bounding box center [346, 253] width 299 height 13
drag, startPoint x: 248, startPoint y: 237, endPoint x: 192, endPoint y: 240, distance: 55.6
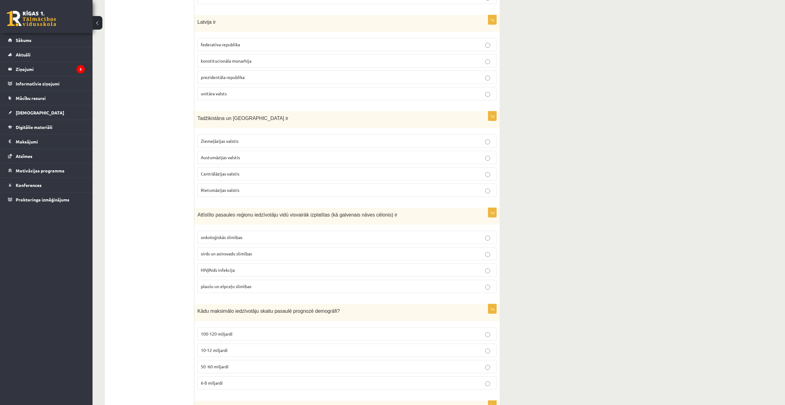
click at [289, 222] on div "Attīstīto pasaules reģionu iedzīvotāju vidū visvairāk izplatītas (kā galvenais …" at bounding box center [346, 216] width 305 height 17
drag, startPoint x: 197, startPoint y: 237, endPoint x: 248, endPoint y: 240, distance: 50.6
click at [248, 240] on div "1p Attīstīto pasaules reģionu iedzīvotāju vidū visvairāk izplatītas (kā galvena…" at bounding box center [346, 253] width 305 height 90
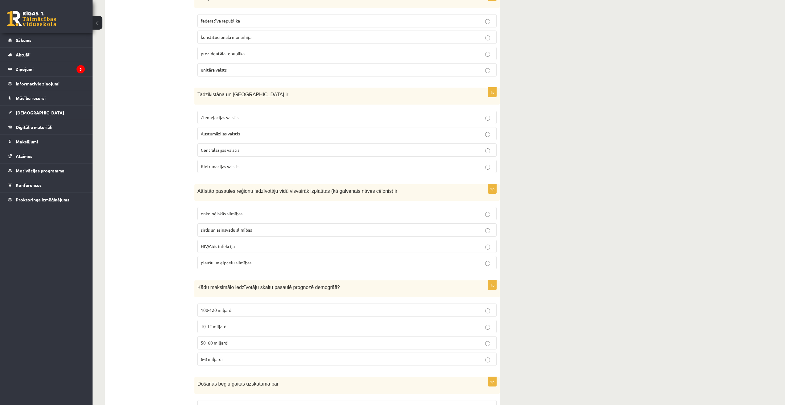
scroll to position [2182, 0]
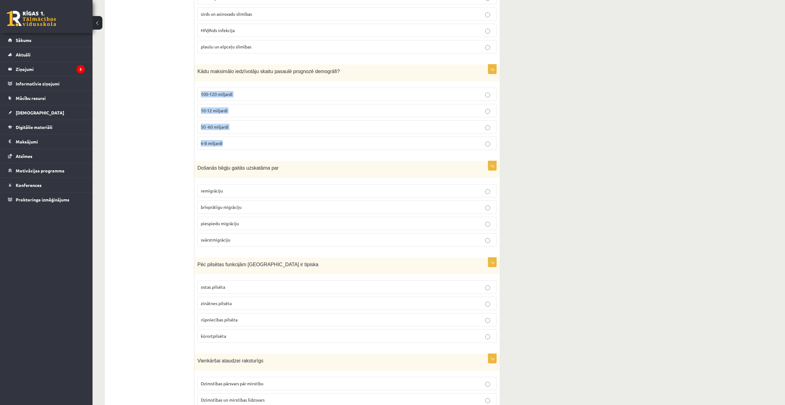
drag, startPoint x: 200, startPoint y: 97, endPoint x: 234, endPoint y: 145, distance: 59.3
click at [234, 145] on fieldset "100-120 miljardi 10-12 miljardi 50 -60 miljardi 6-8 miljardi" at bounding box center [346, 117] width 299 height 67
drag, startPoint x: 197, startPoint y: 73, endPoint x: 350, endPoint y: 63, distance: 153.0
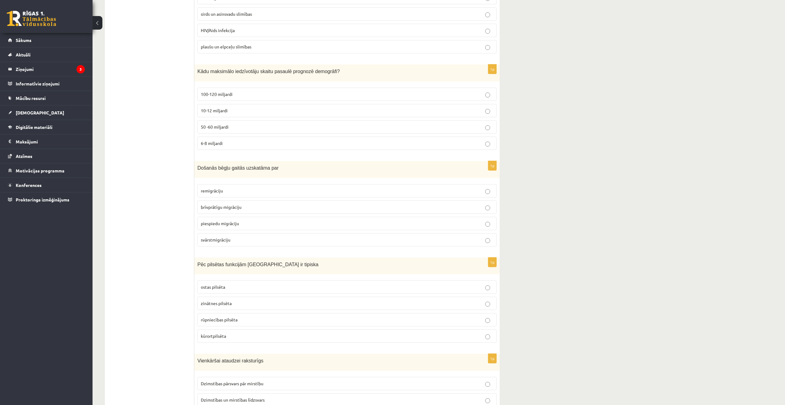
click at [229, 106] on label "10-12 miljardi" at bounding box center [346, 110] width 299 height 13
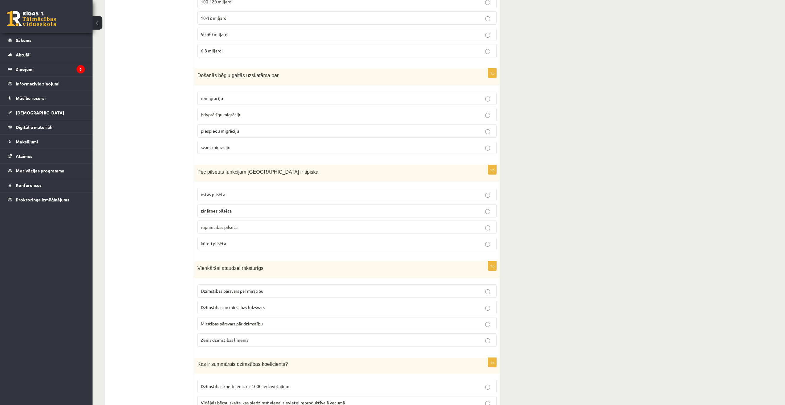
scroll to position [2303, 0]
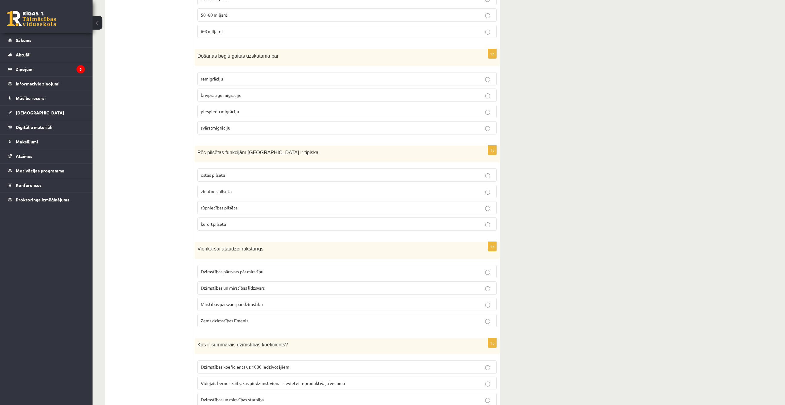
drag, startPoint x: 516, startPoint y: 265, endPoint x: 512, endPoint y: 219, distance: 46.1
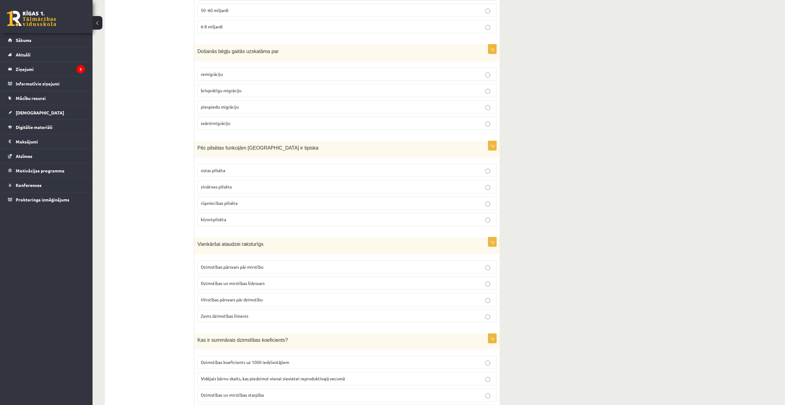
scroll to position [2182, 0]
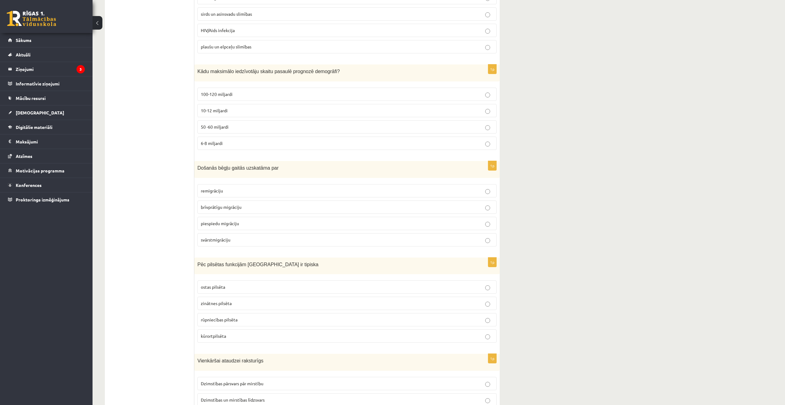
click at [260, 228] on label "piespiedu migrāciju" at bounding box center [346, 223] width 299 height 13
drag, startPoint x: 194, startPoint y: 164, endPoint x: 237, endPoint y: 237, distance: 84.7
click at [237, 237] on div "1p Došanās bēgļu gaitās uzskatāma par remigrāciju brīvprātīgu migrāciju piespie…" at bounding box center [346, 206] width 305 height 90
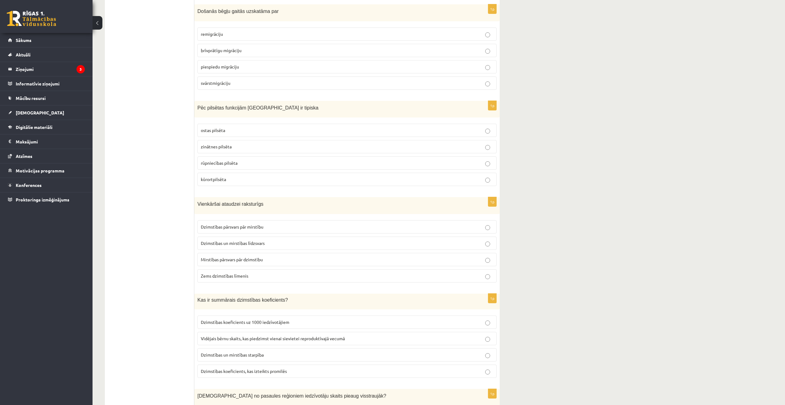
scroll to position [2336, 0]
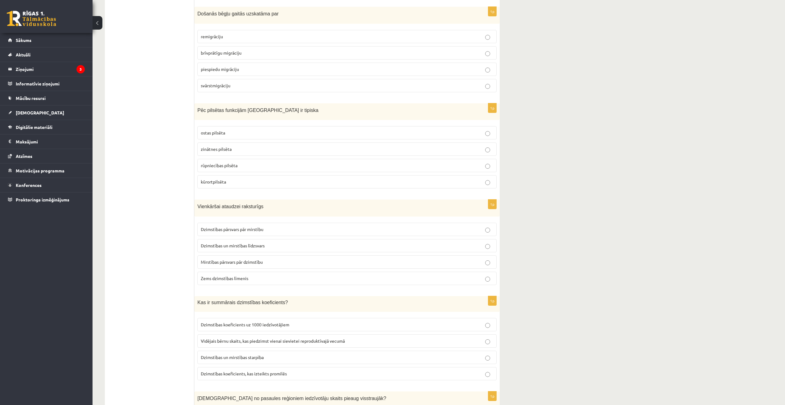
click at [490, 130] on p "ostas pilsēta" at bounding box center [347, 133] width 292 height 6
click at [463, 188] on label "kūrortpilsēta" at bounding box center [346, 181] width 299 height 13
drag, startPoint x: 197, startPoint y: 109, endPoint x: 232, endPoint y: 192, distance: 90.3
click at [232, 192] on div "1p Pēc pilsētas funkcijām Jūrmala ir tipiska ostas pilsēta zinātnes pilsēta rūp…" at bounding box center [346, 148] width 305 height 90
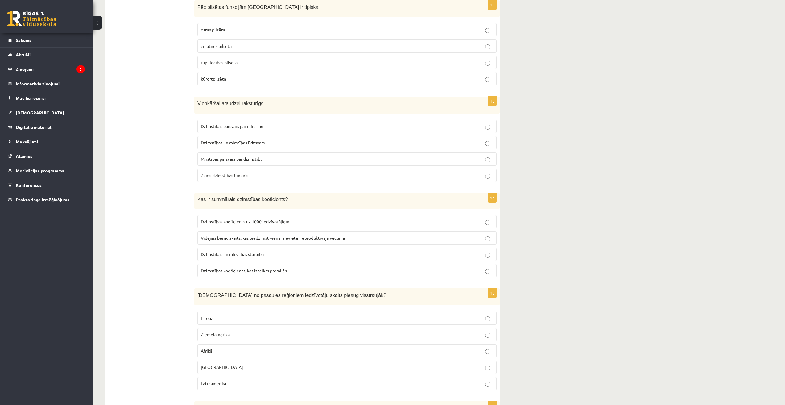
scroll to position [2491, 0]
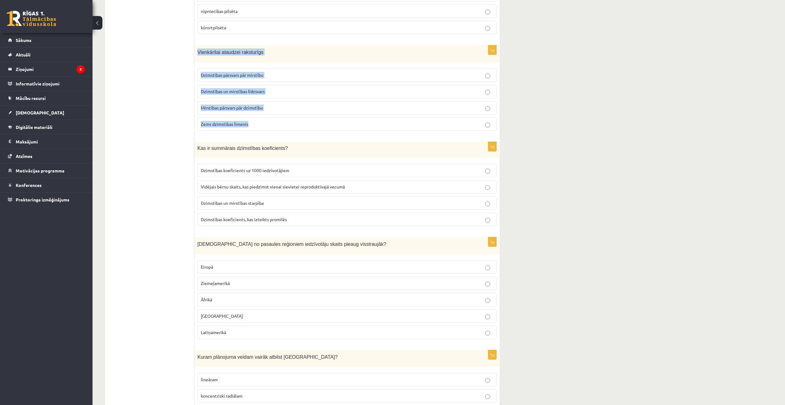
drag, startPoint x: 196, startPoint y: 52, endPoint x: 272, endPoint y: 120, distance: 101.6
click at [272, 120] on div "1p Vienkāršai ataudzei raksturīgs Dzimstības pārsvars pār mirstību Dzimstības u…" at bounding box center [346, 90] width 305 height 90
click at [477, 80] on label "Dzimstības pārsvars pār mirstību" at bounding box center [346, 74] width 299 height 13
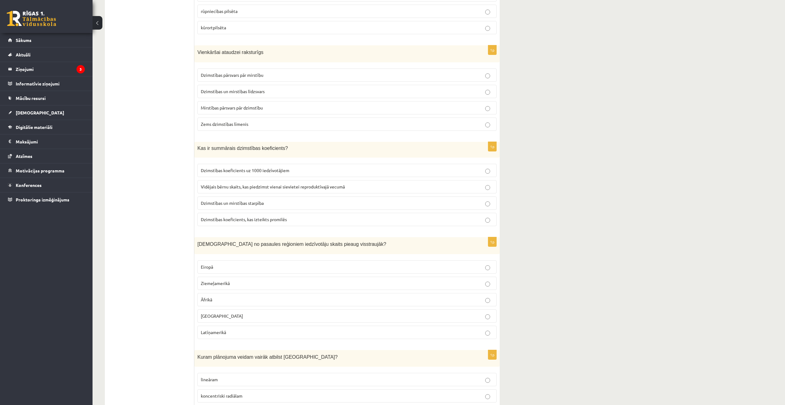
click at [248, 76] on span "Dzimstības pārsvars pār mirstību" at bounding box center [232, 75] width 63 height 6
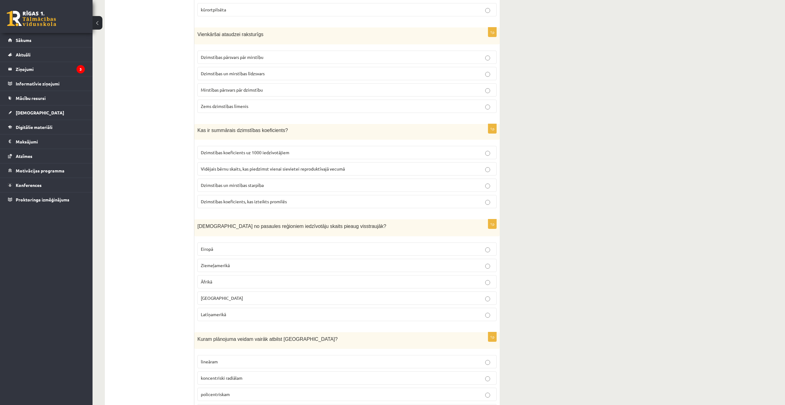
scroll to position [2552, 0]
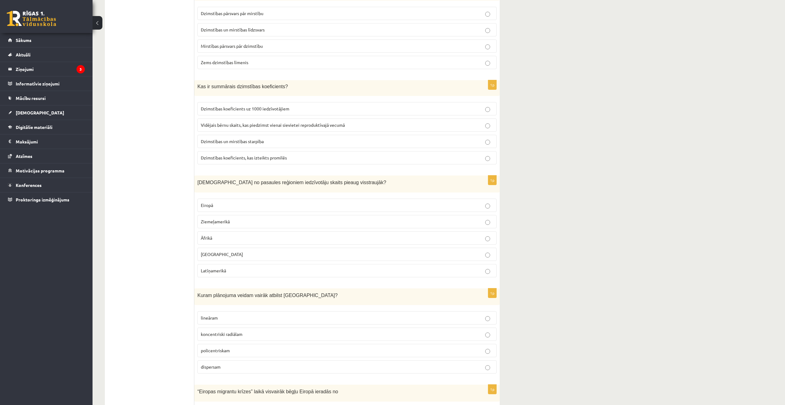
click at [472, 143] on p "Dzimstības un mirstības starpība" at bounding box center [347, 141] width 292 height 6
drag, startPoint x: 193, startPoint y: 86, endPoint x: 278, endPoint y: 161, distance: 113.0
click at [303, 105] on label "Dzimstības koeficients uz 1000 iedzīvotājiem" at bounding box center [346, 108] width 299 height 13
drag, startPoint x: 193, startPoint y: 83, endPoint x: 294, endPoint y: 156, distance: 124.3
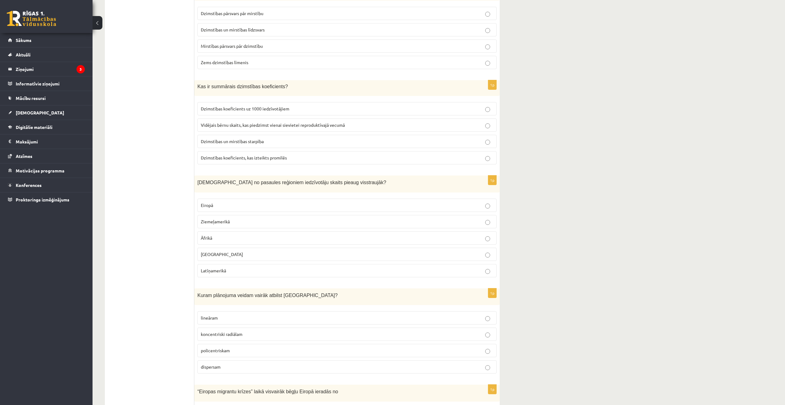
click at [293, 93] on div "Kas ir summārais dzimstības koeficients?" at bounding box center [346, 88] width 305 height 16
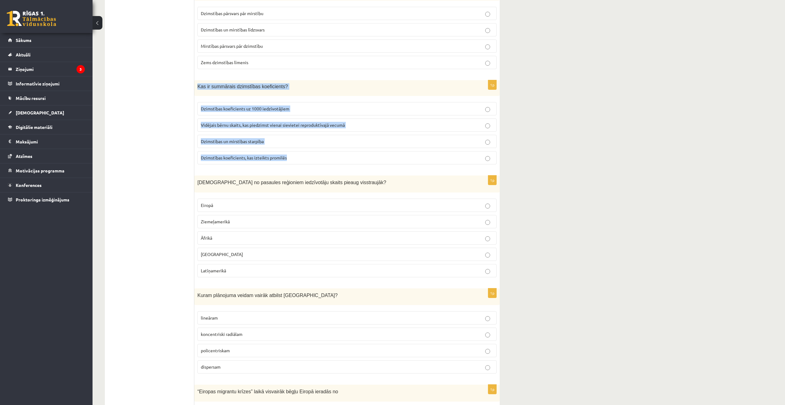
drag, startPoint x: 196, startPoint y: 86, endPoint x: 294, endPoint y: 160, distance: 122.4
click at [294, 160] on div "1p Kas ir summārais dzimstības koeficients? Dzimstības koeficients uz 1000 iedz…" at bounding box center [346, 124] width 305 height 89
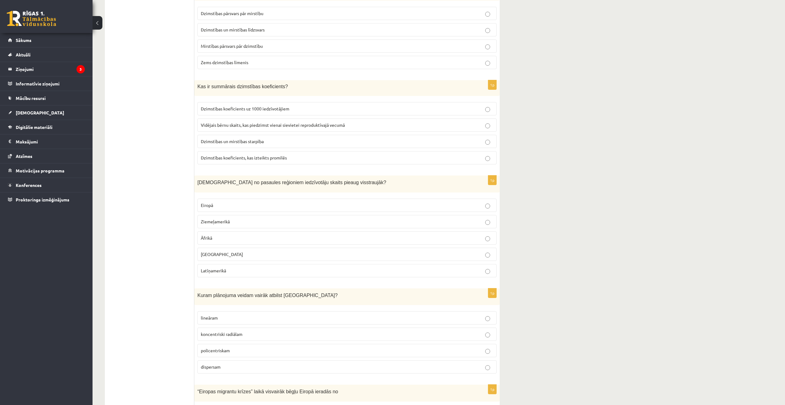
drag, startPoint x: 195, startPoint y: 84, endPoint x: 256, endPoint y: 103, distance: 64.4
click at [275, 93] on div "Kas ir summārais dzimstības koeficients?" at bounding box center [346, 88] width 305 height 16
click at [270, 84] on span "Kas ir summārais dzimstības koeficients?" at bounding box center [242, 86] width 90 height 5
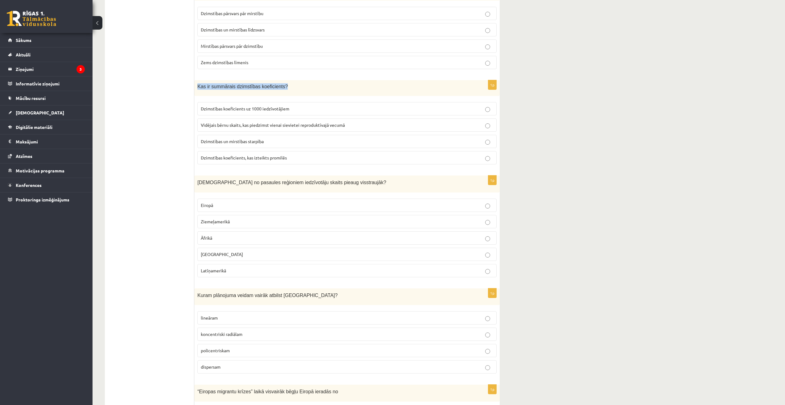
click at [270, 84] on span "Kas ir summārais dzimstības koeficients?" at bounding box center [242, 86] width 90 height 5
click at [322, 93] on div "Kas ir summārais dzimstības koeficients?" at bounding box center [346, 88] width 305 height 16
click at [332, 125] on span "Vidējais bērnu skaits, kas piedzimst vienai sievietei reproduktīvajā vecumā" at bounding box center [273, 125] width 144 height 6
click at [341, 137] on label "Dzimstības un mirstības starpība" at bounding box center [346, 141] width 299 height 13
click at [336, 128] on span "Vidējais bērnu skaits, kas piedzimst vienai sievietei reproduktīvajā vecumā" at bounding box center [273, 125] width 144 height 6
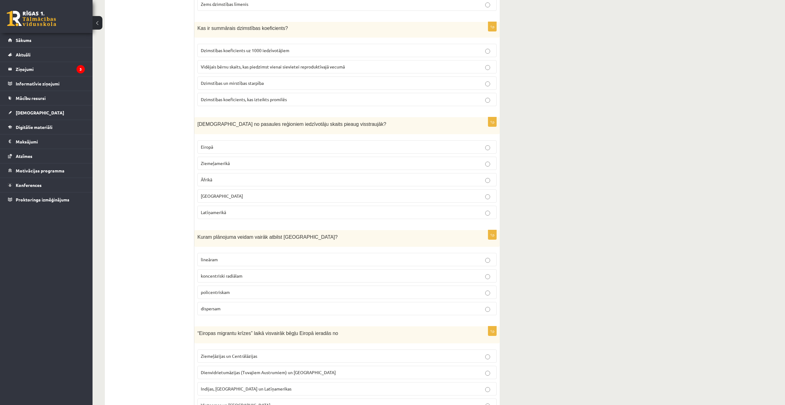
scroll to position [2614, 0]
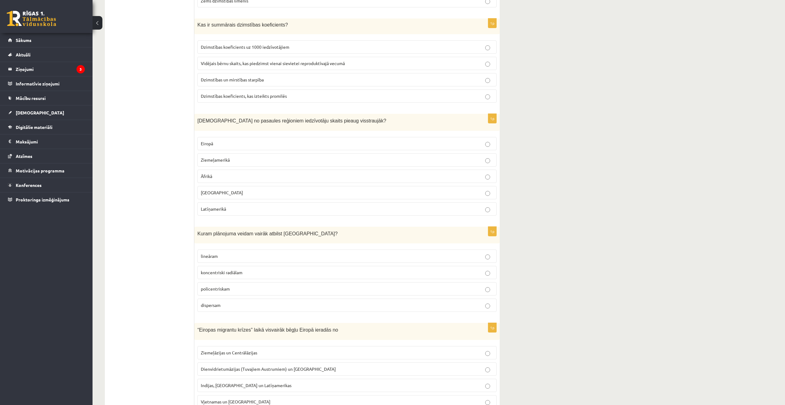
click at [226, 178] on p "Āfrikā" at bounding box center [347, 176] width 292 height 6
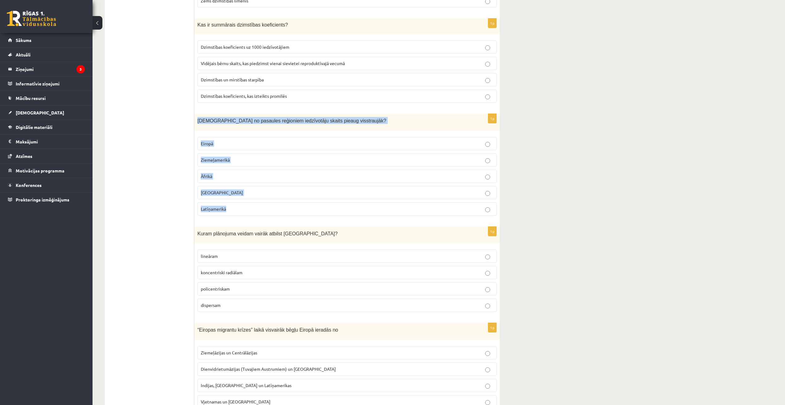
drag, startPoint x: 195, startPoint y: 120, endPoint x: 238, endPoint y: 207, distance: 96.8
click at [238, 207] on div "1p Kurā no pasaules reģioniem iedzīvotāju skaits pieaug visstraujāk? Eiropā Zie…" at bounding box center [346, 167] width 305 height 107
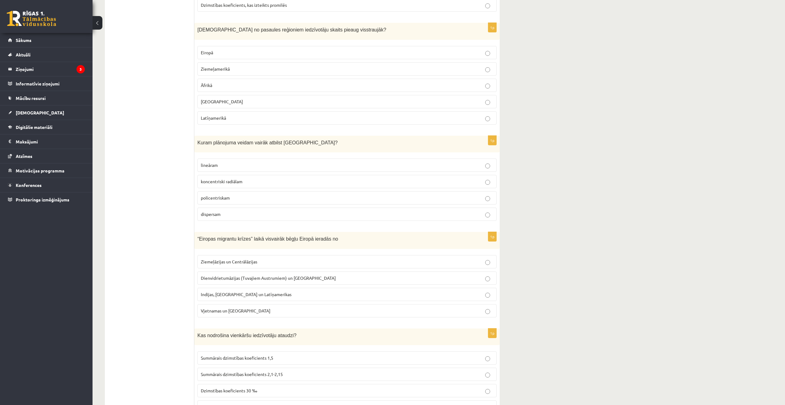
scroll to position [2707, 0]
drag, startPoint x: 200, startPoint y: 141, endPoint x: 207, endPoint y: 162, distance: 22.0
click at [207, 162] on div "1p Kuram plānojuma veidam vairāk atbilst Rīga? lineāram koncentriski radiālam p…" at bounding box center [346, 179] width 305 height 90
click at [208, 148] on div "Kuram plānojuma veidam vairāk atbilst Rīga?" at bounding box center [346, 142] width 305 height 17
click at [198, 140] on span "Kuram plānojuma veidam vairāk atbilst Rīga?" at bounding box center [267, 140] width 140 height 5
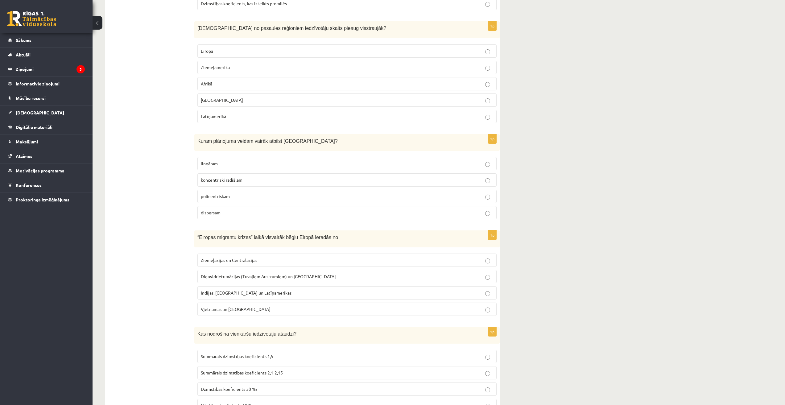
click at [196, 141] on div "Kuram plānojuma veidam vairāk atbilst Rīga?" at bounding box center [346, 142] width 305 height 17
drag, startPoint x: 196, startPoint y: 141, endPoint x: 233, endPoint y: 214, distance: 81.9
click at [233, 214] on div "1p Kuram plānojuma veidam vairāk atbilst Rīga? lineāram koncentriski radiālam p…" at bounding box center [346, 179] width 305 height 90
click at [475, 185] on label "koncentriski radiālam" at bounding box center [346, 179] width 299 height 13
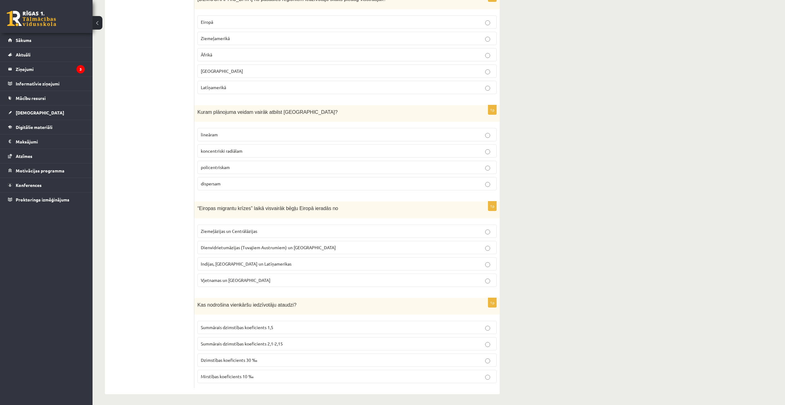
scroll to position [2737, 0]
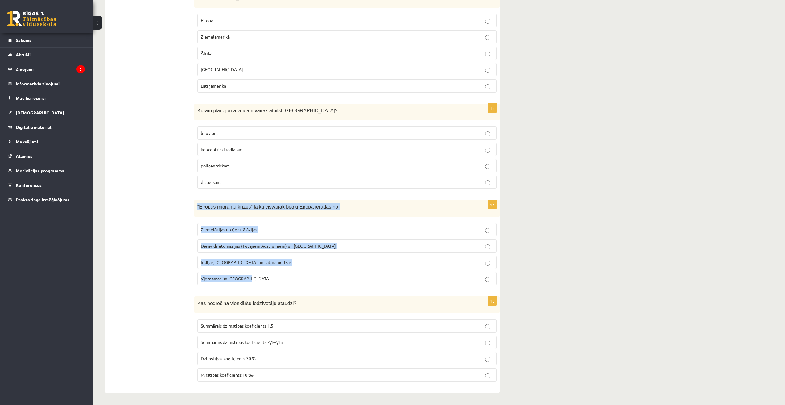
drag, startPoint x: 196, startPoint y: 206, endPoint x: 267, endPoint y: 276, distance: 99.6
click at [267, 276] on div "1p “Eiropas migrantu krīzes” laikā visvairāk bēgļu Eiropā ieradās no Ziemeļāzij…" at bounding box center [346, 245] width 305 height 90
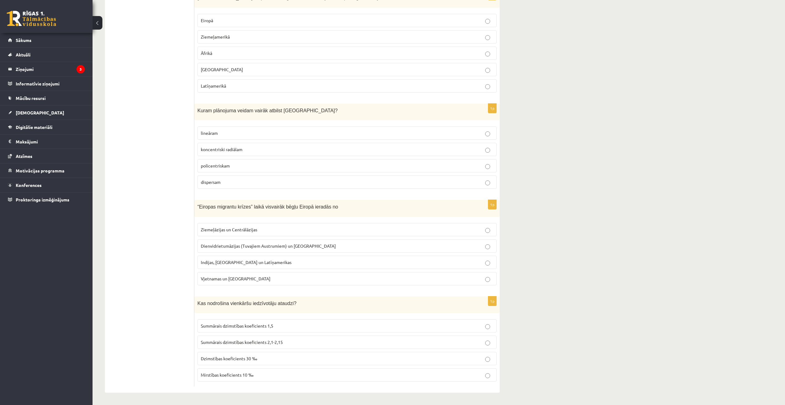
click at [325, 247] on p "Dienvidrietumāzijas (Tuvajiem Austrumiem) un Āfrikas" at bounding box center [347, 246] width 292 height 6
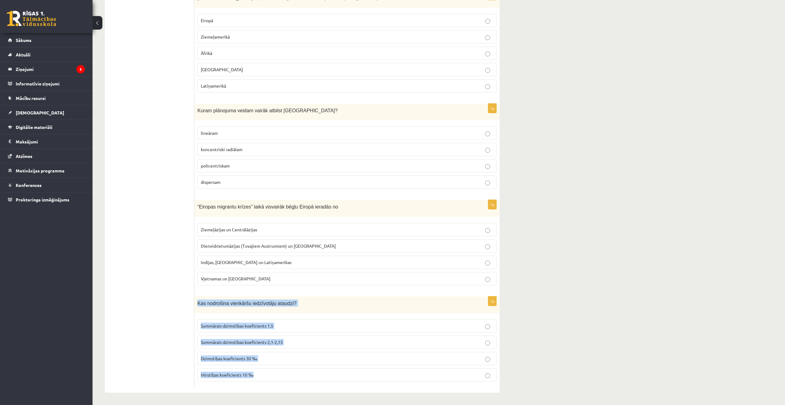
drag, startPoint x: 197, startPoint y: 301, endPoint x: 277, endPoint y: 373, distance: 107.2
click at [277, 373] on div "1p Kas nodrošina vienkāršu iedzīvotāju ataudzi? Summārais dzimstības koeficient…" at bounding box center [346, 341] width 305 height 90
click at [427, 346] on label "Summārais dzimstības koeficients 2,1-2,15" at bounding box center [346, 342] width 299 height 13
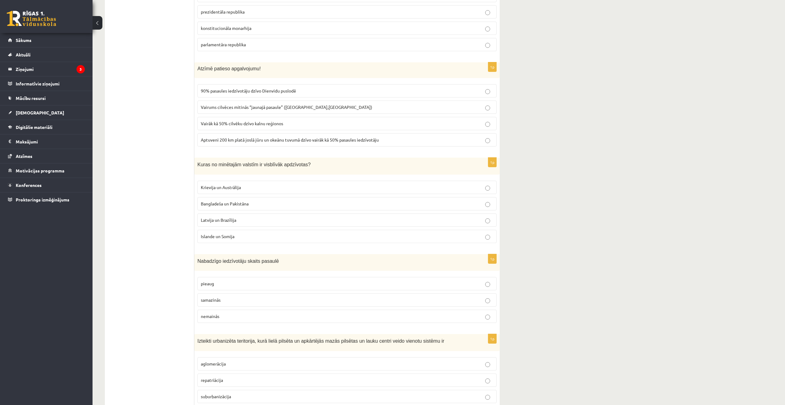
scroll to position [0, 0]
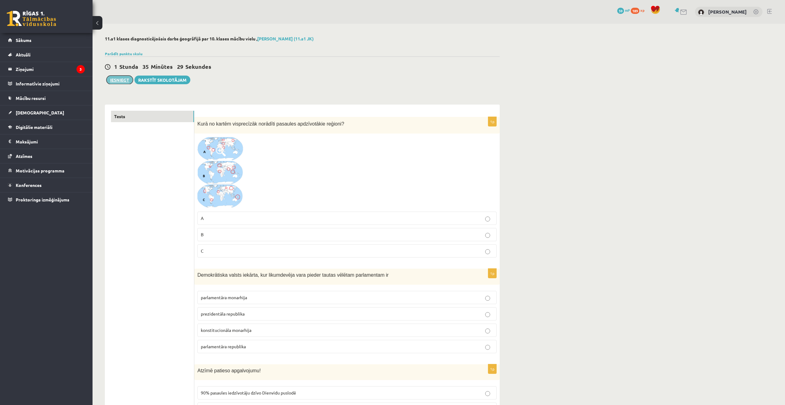
click at [130, 77] on button "Iesniegt" at bounding box center [119, 80] width 27 height 9
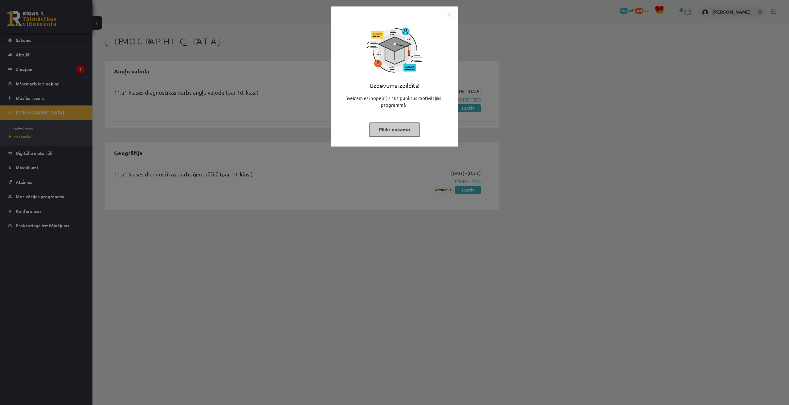
click at [445, 14] on img "Close" at bounding box center [449, 14] width 9 height 9
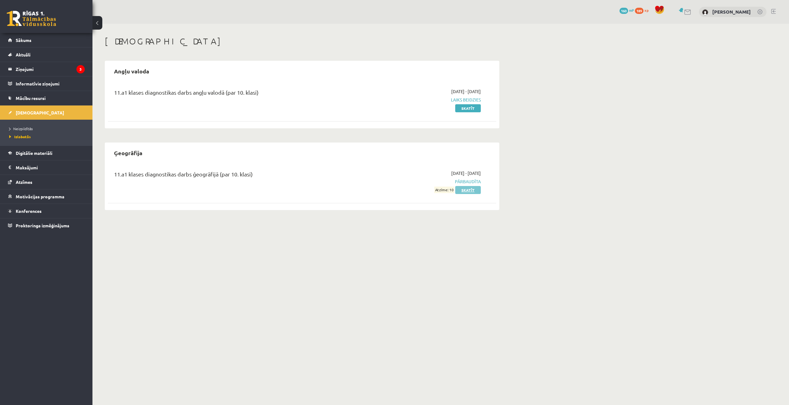
click at [468, 192] on link "Skatīt" at bounding box center [468, 190] width 26 height 8
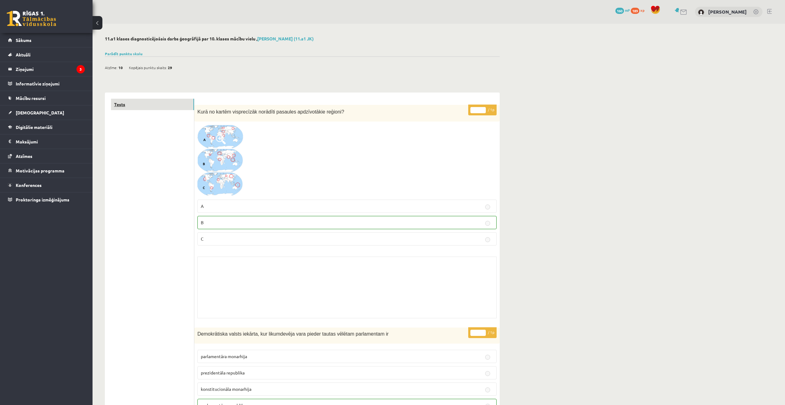
click at [168, 109] on link "Tests" at bounding box center [152, 104] width 83 height 11
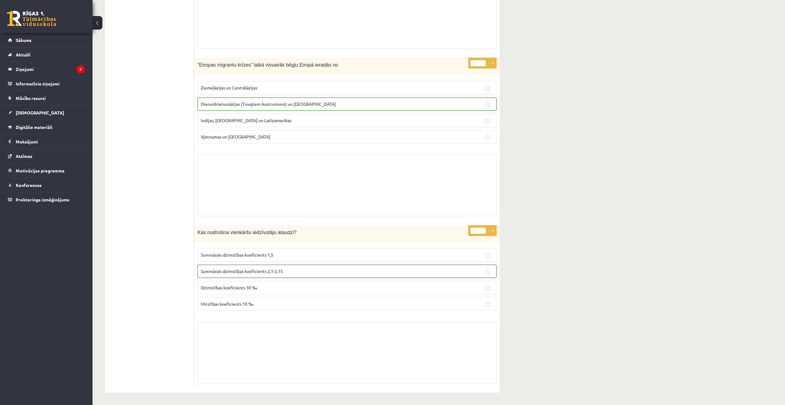
drag, startPoint x: 273, startPoint y: 310, endPoint x: 204, endPoint y: 1, distance: 316.5
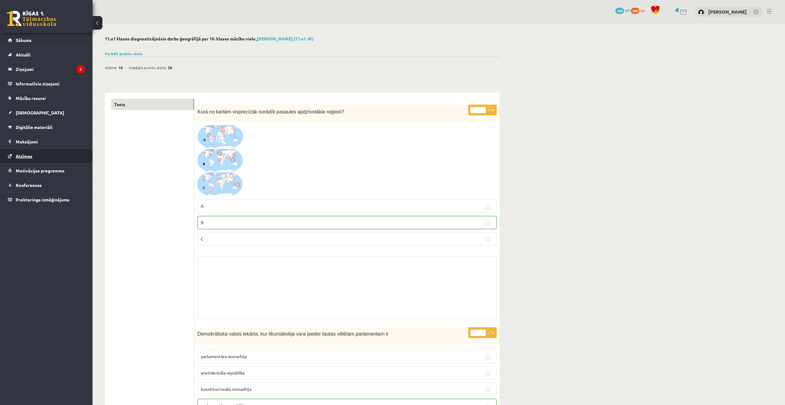
click at [43, 155] on link "Atzīmes" at bounding box center [46, 156] width 77 height 14
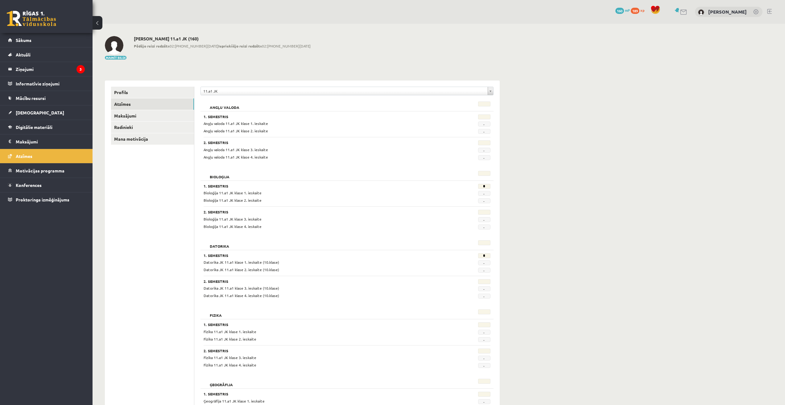
click at [43, 143] on legend "Maksājumi 0" at bounding box center [50, 141] width 69 height 14
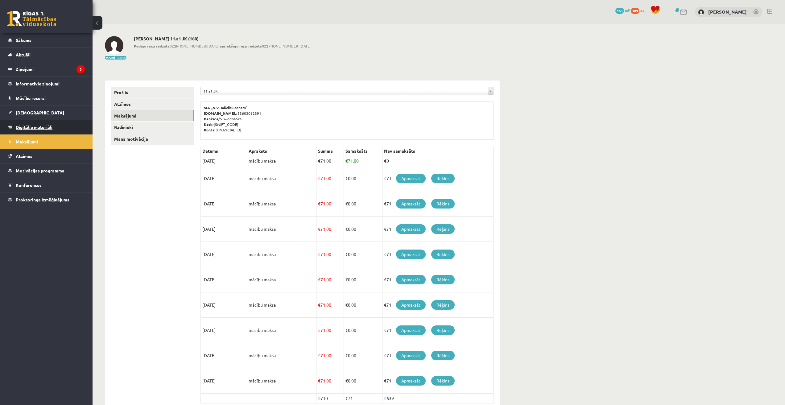
click at [41, 129] on span "Digitālie materiāli" at bounding box center [34, 127] width 37 height 6
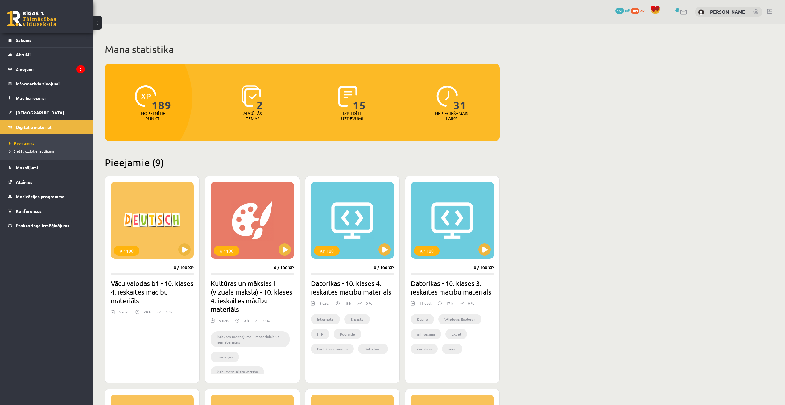
click at [38, 151] on span "Biežāk uzdotie jautājumi" at bounding box center [31, 151] width 45 height 5
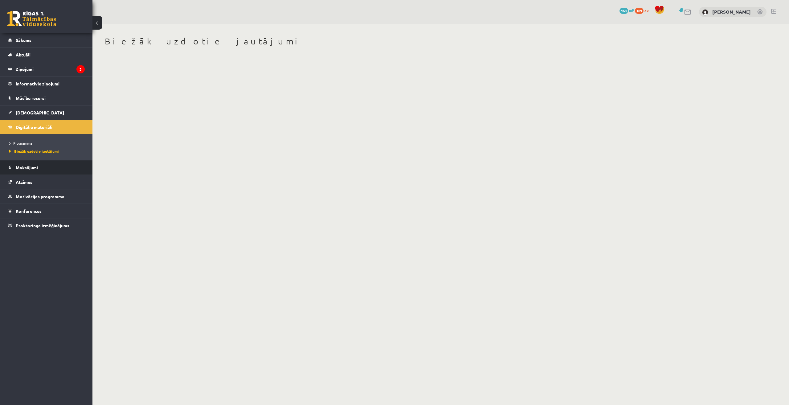
click at [30, 167] on legend "Maksājumi 0" at bounding box center [50, 167] width 69 height 14
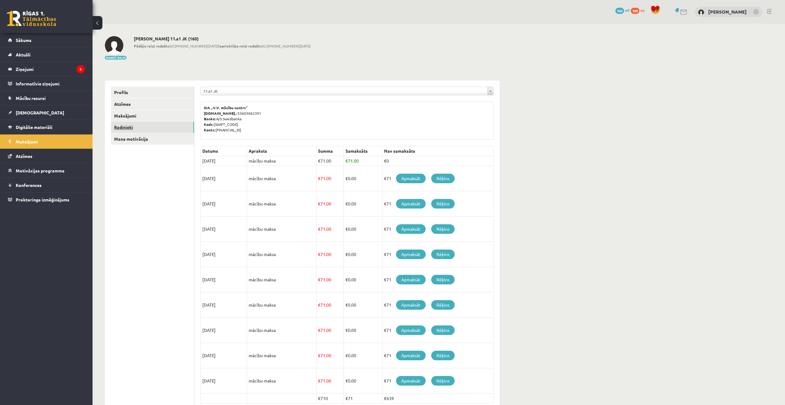
click at [124, 128] on link "Radinieki" at bounding box center [152, 126] width 83 height 11
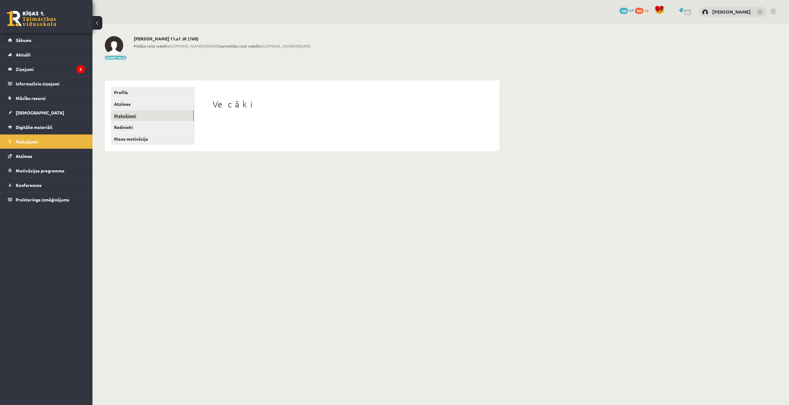
click at [129, 117] on link "Maksājumi" at bounding box center [152, 115] width 83 height 11
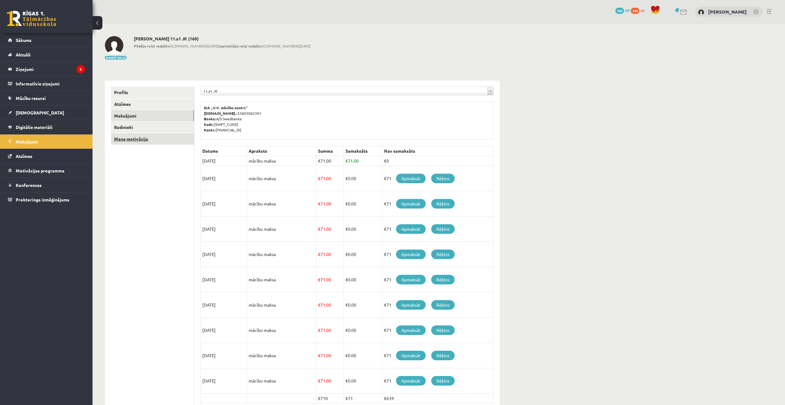
click at [126, 135] on link "Mana motivācija" at bounding box center [152, 138] width 83 height 11
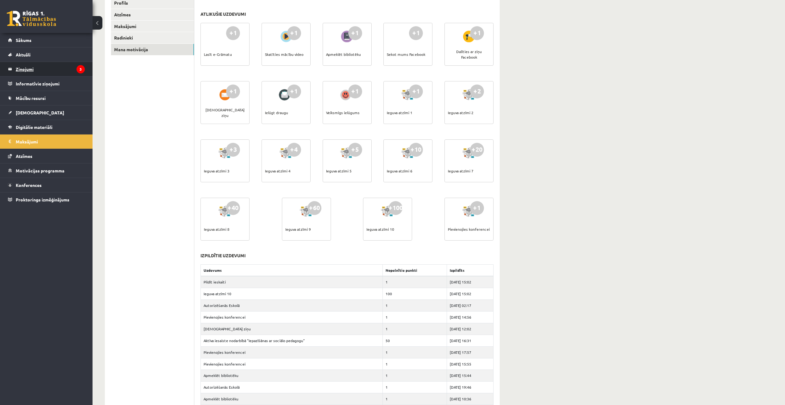
scroll to position [89, 0]
click at [31, 59] on link "Aktuāli" at bounding box center [46, 54] width 77 height 14
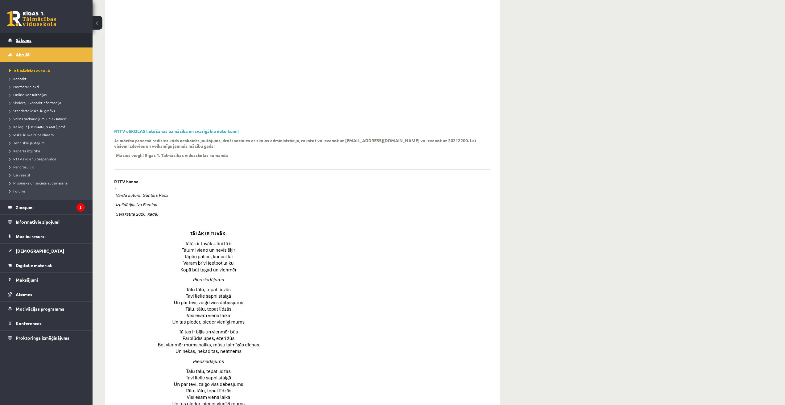
click at [31, 41] on span "Sākums" at bounding box center [24, 40] width 16 height 6
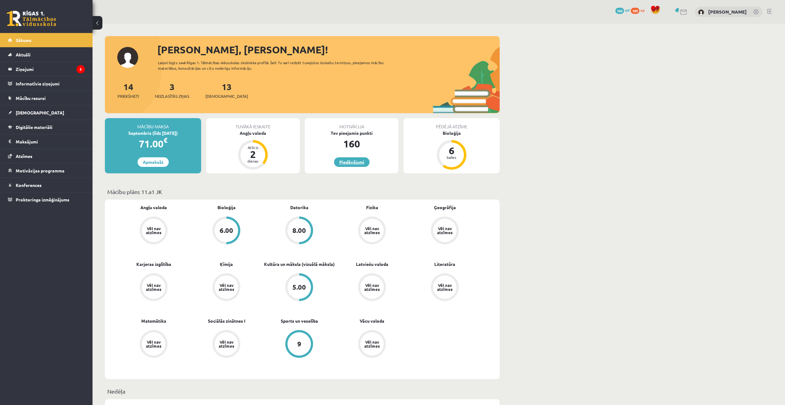
click at [358, 161] on link "Piedāvājumi" at bounding box center [351, 162] width 35 height 10
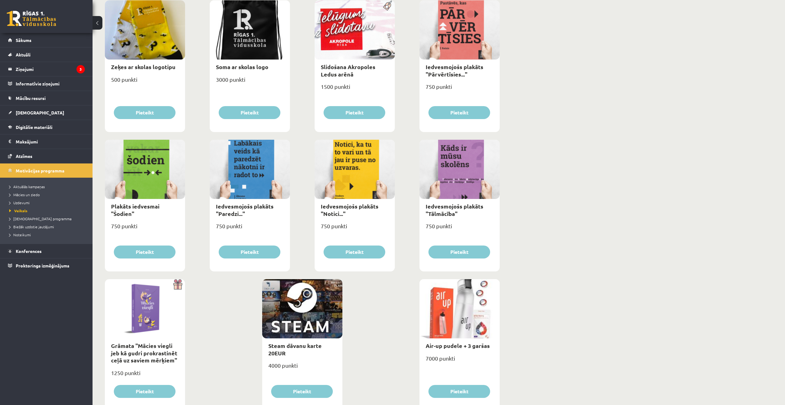
scroll to position [542, 0]
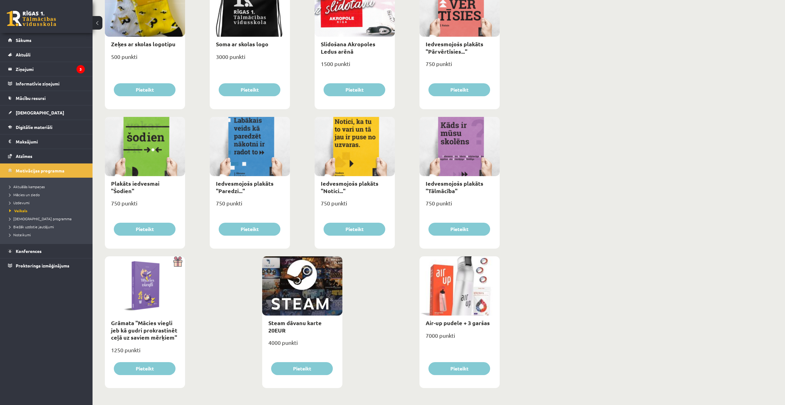
drag, startPoint x: 210, startPoint y: 272, endPoint x: 216, endPoint y: 270, distance: 5.8
drag, startPoint x: 268, startPoint y: 342, endPoint x: 285, endPoint y: 343, distance: 17.3
click at [283, 343] on div "4000 punkti" at bounding box center [302, 344] width 80 height 15
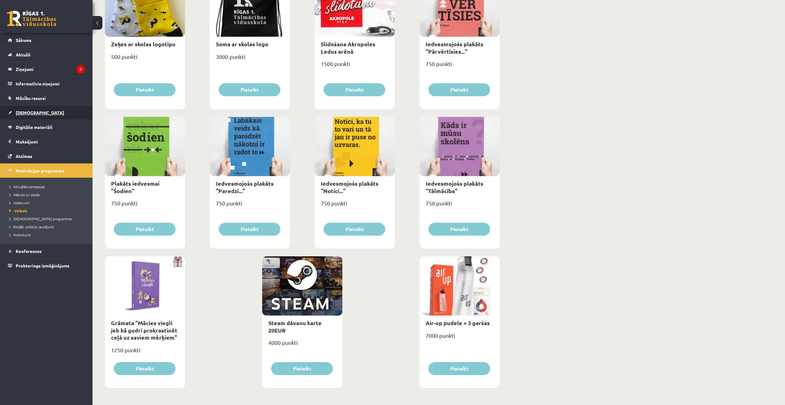
click at [45, 109] on link "[DEMOGRAPHIC_DATA]" at bounding box center [46, 112] width 77 height 14
